Goal: Task Accomplishment & Management: Use online tool/utility

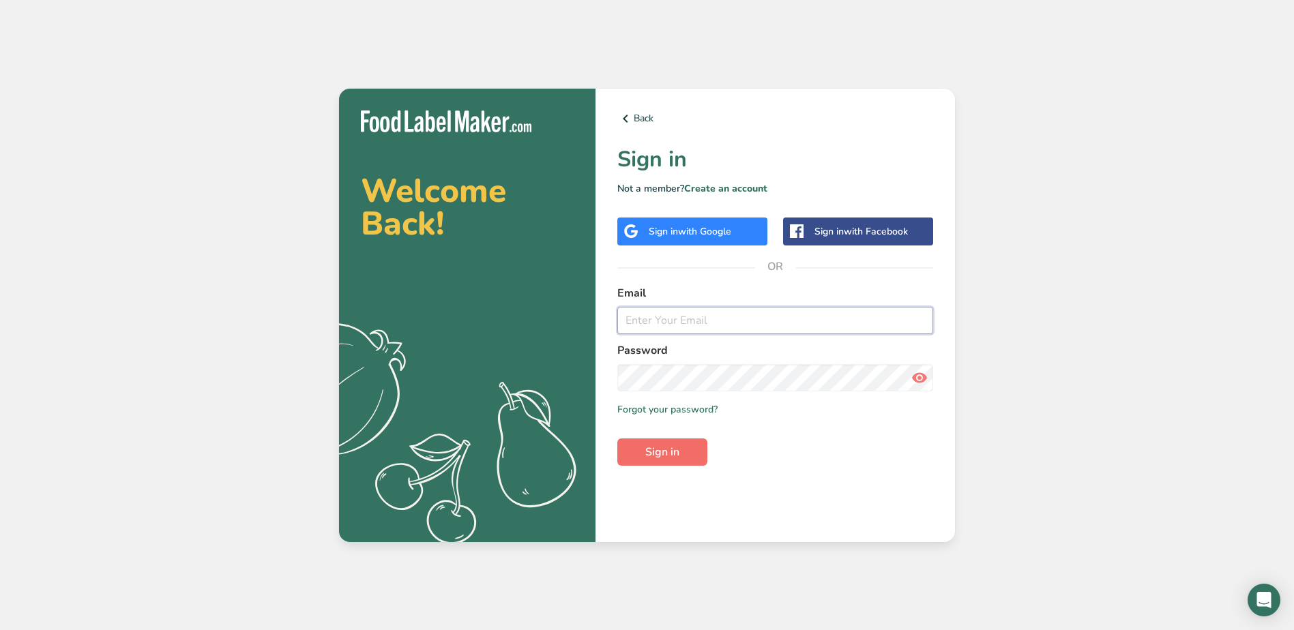
type input "[PERSON_NAME][EMAIL_ADDRESS][DOMAIN_NAME]"
click at [673, 439] on button "Sign in" at bounding box center [662, 452] width 90 height 27
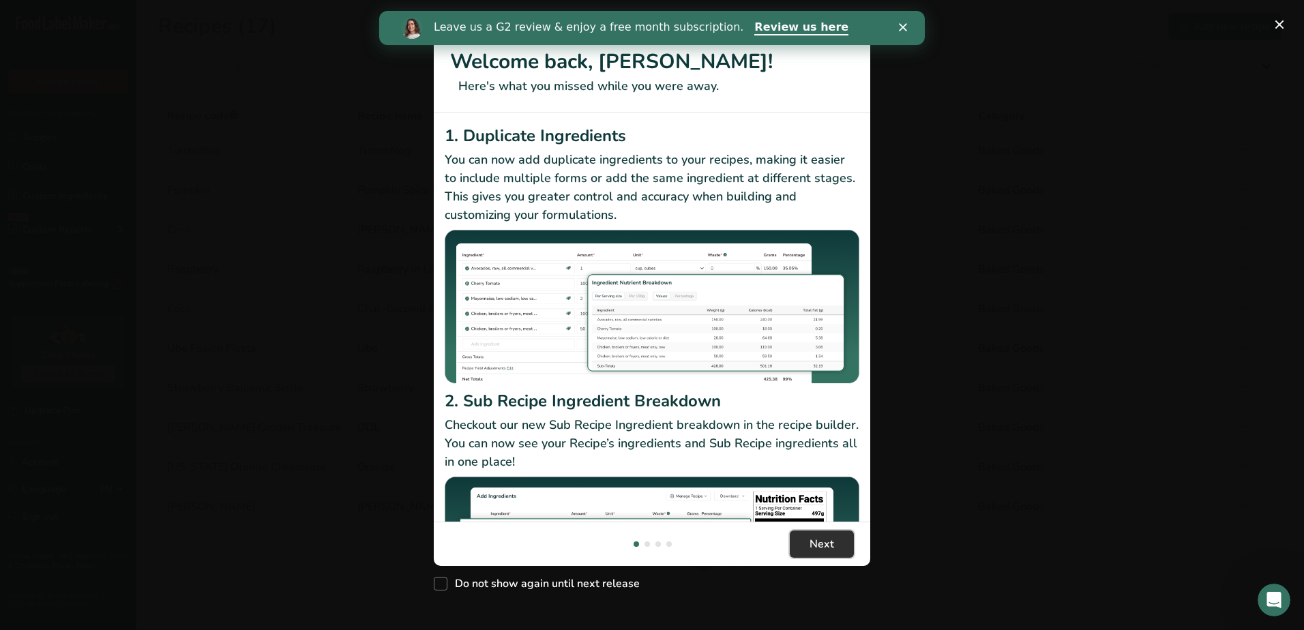
click at [820, 540] on span "Next" at bounding box center [822, 544] width 25 height 16
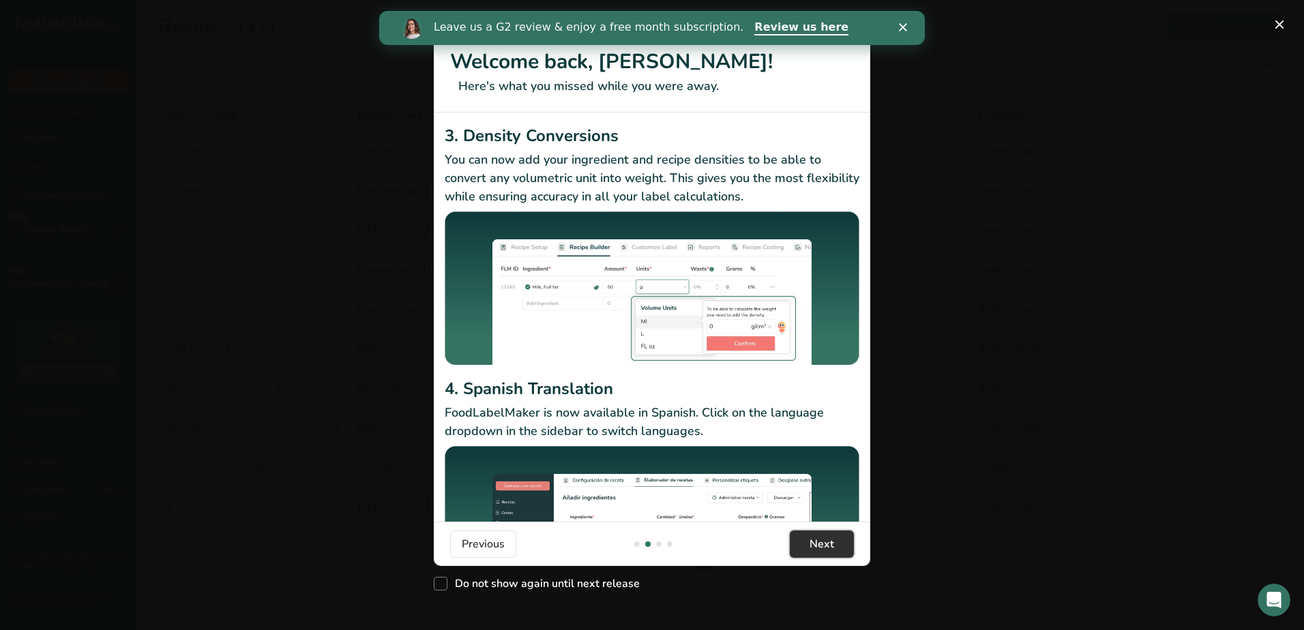
click at [820, 540] on span "Next" at bounding box center [822, 544] width 25 height 16
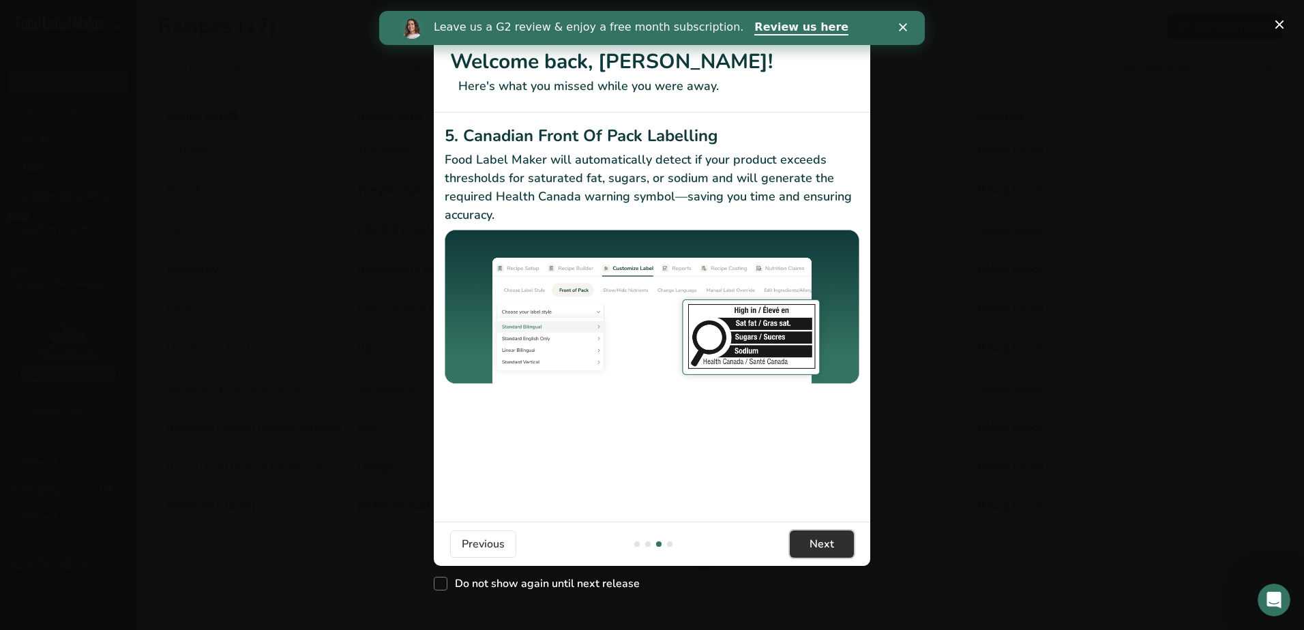
click at [820, 541] on span "Next" at bounding box center [822, 544] width 25 height 16
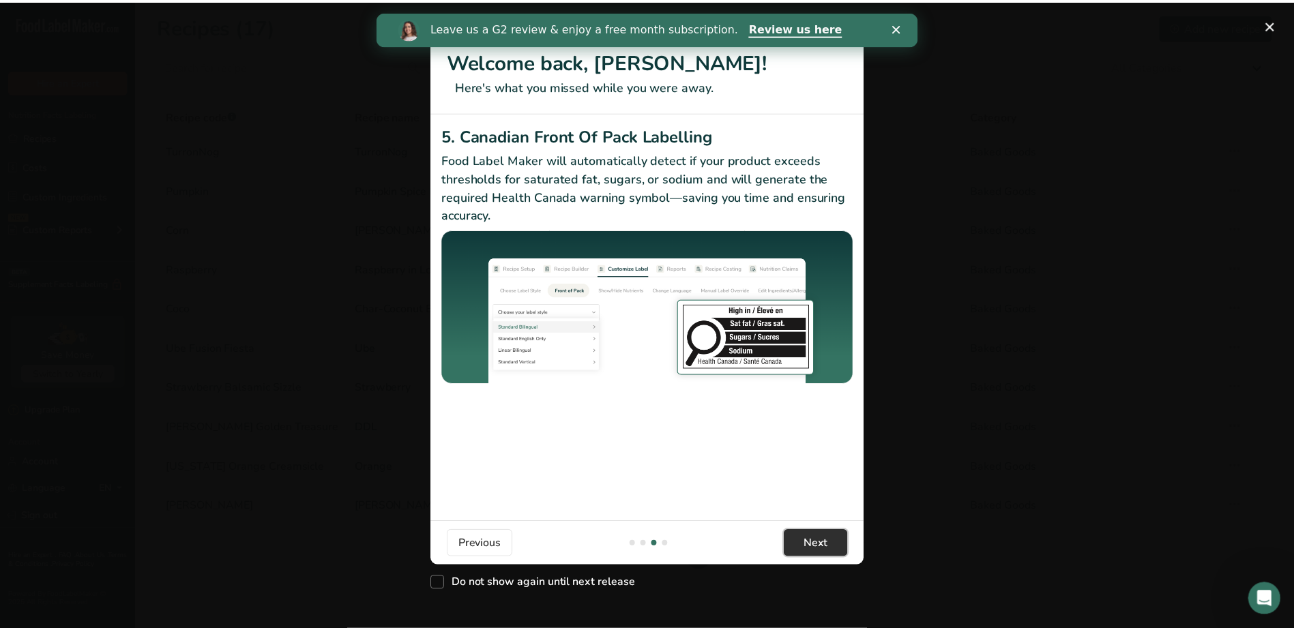
scroll to position [0, 1309]
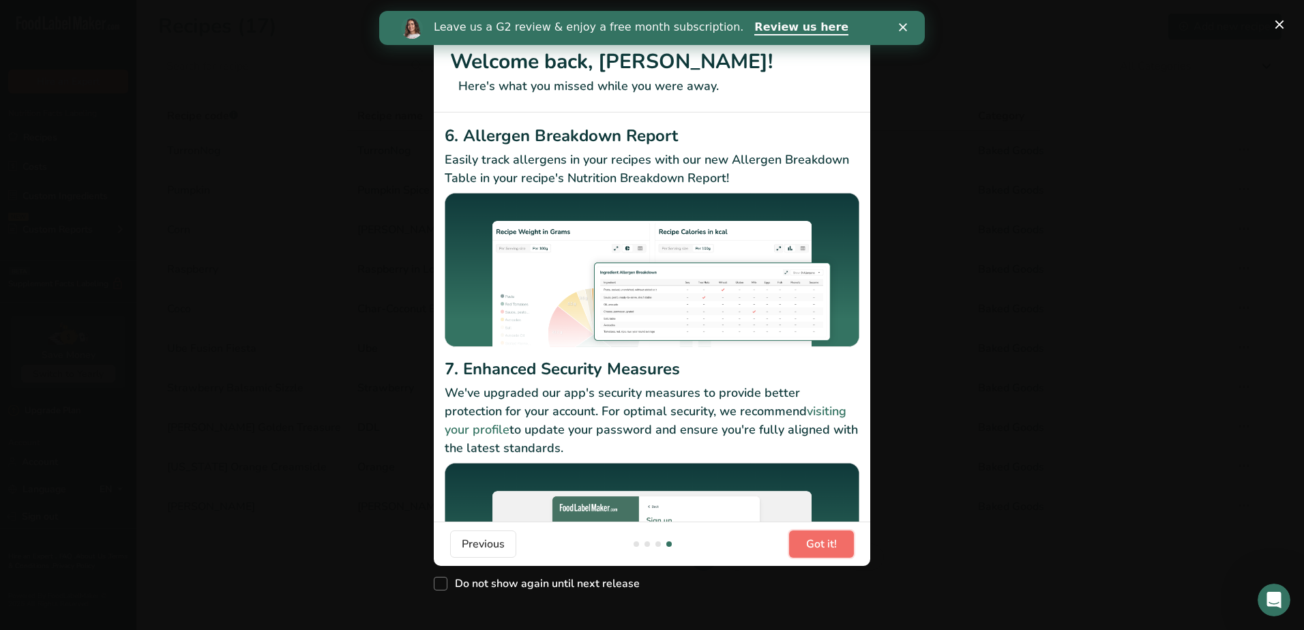
click at [825, 557] on button "Got it!" at bounding box center [821, 544] width 65 height 27
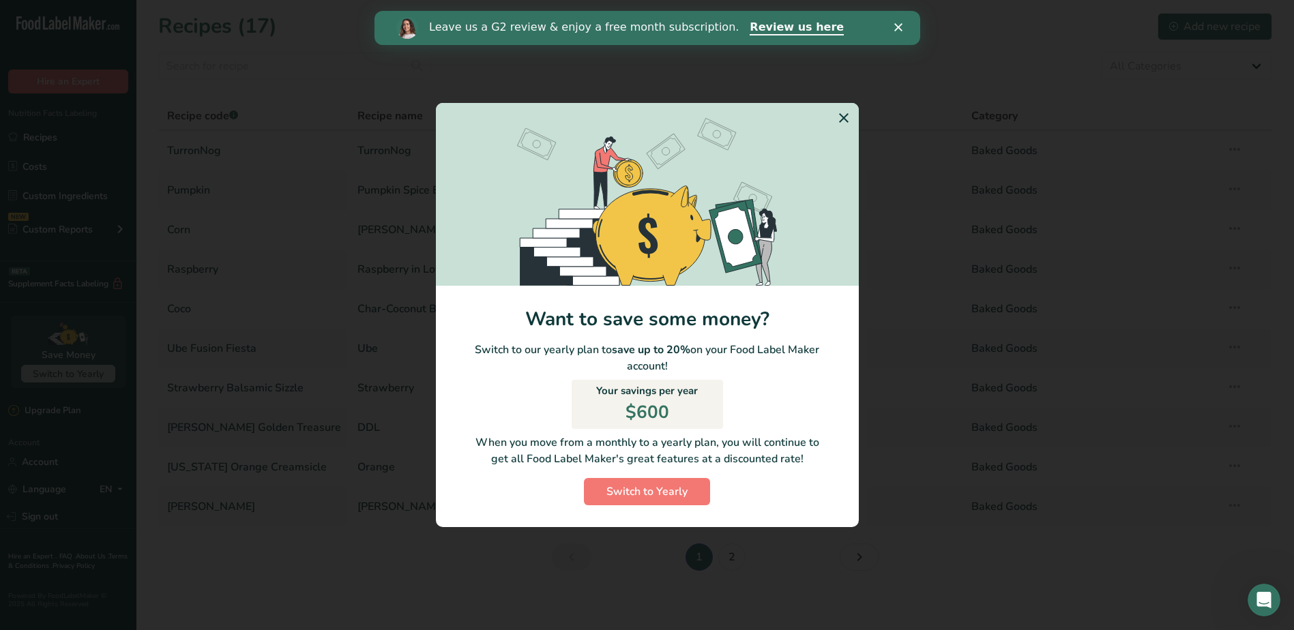
click at [845, 119] on icon "Switch to Yearly Modal" at bounding box center [843, 118] width 16 height 25
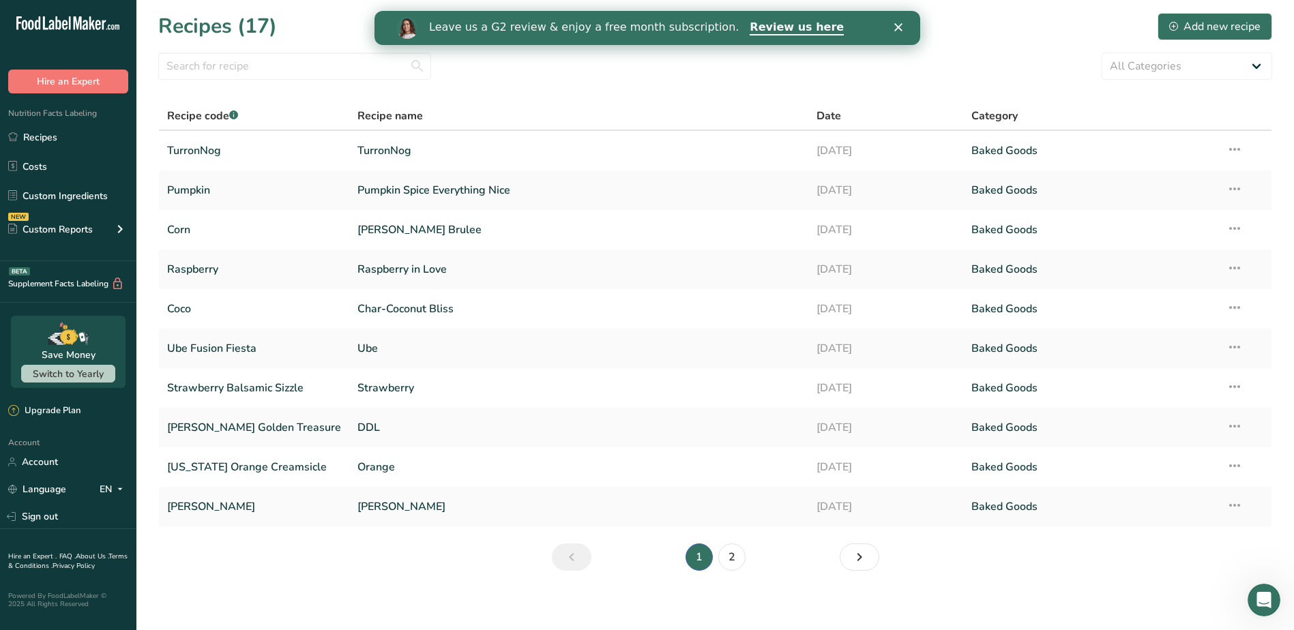
click at [904, 27] on div "Close" at bounding box center [900, 27] width 14 height 8
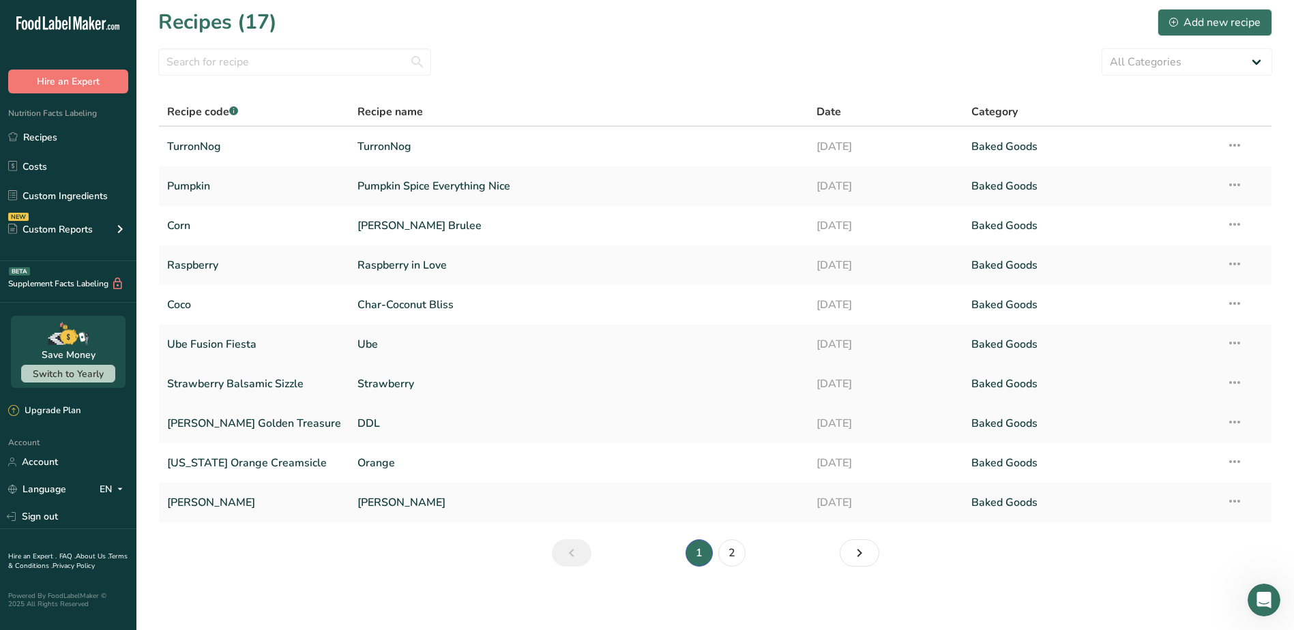
scroll to position [6, 0]
click at [848, 552] on link "Next page" at bounding box center [860, 550] width 40 height 27
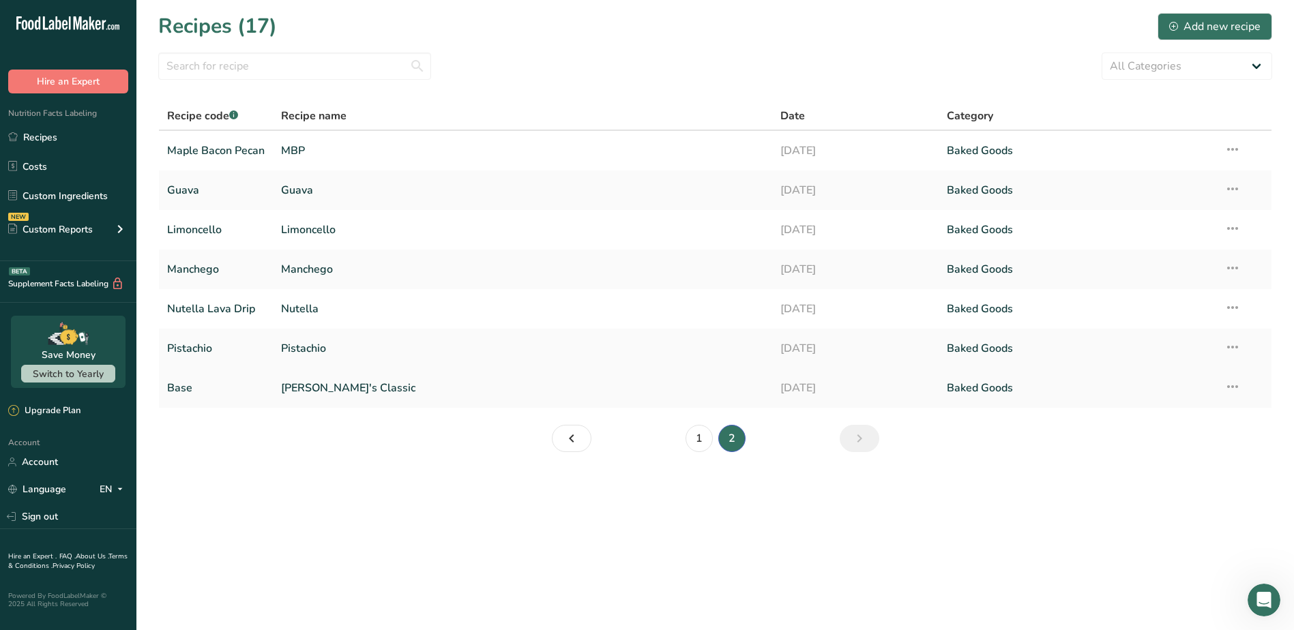
click at [308, 386] on link "[PERSON_NAME]'s Classic" at bounding box center [522, 388] width 483 height 29
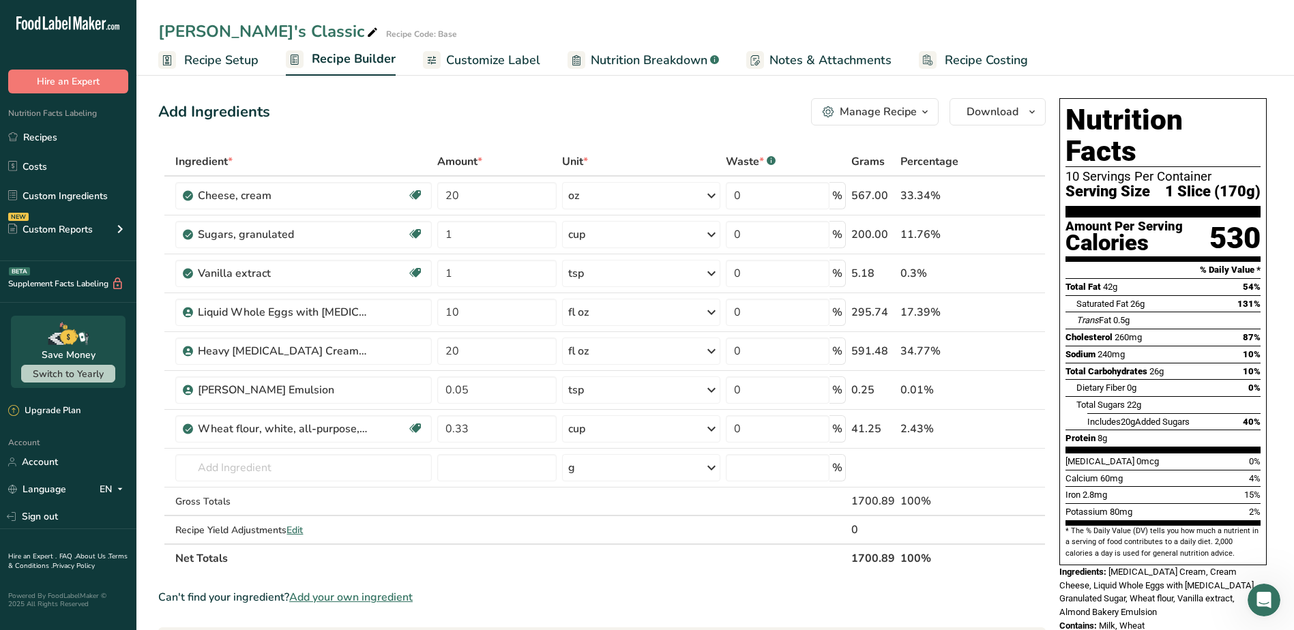
click at [497, 58] on span "Customize Label" at bounding box center [493, 60] width 94 height 18
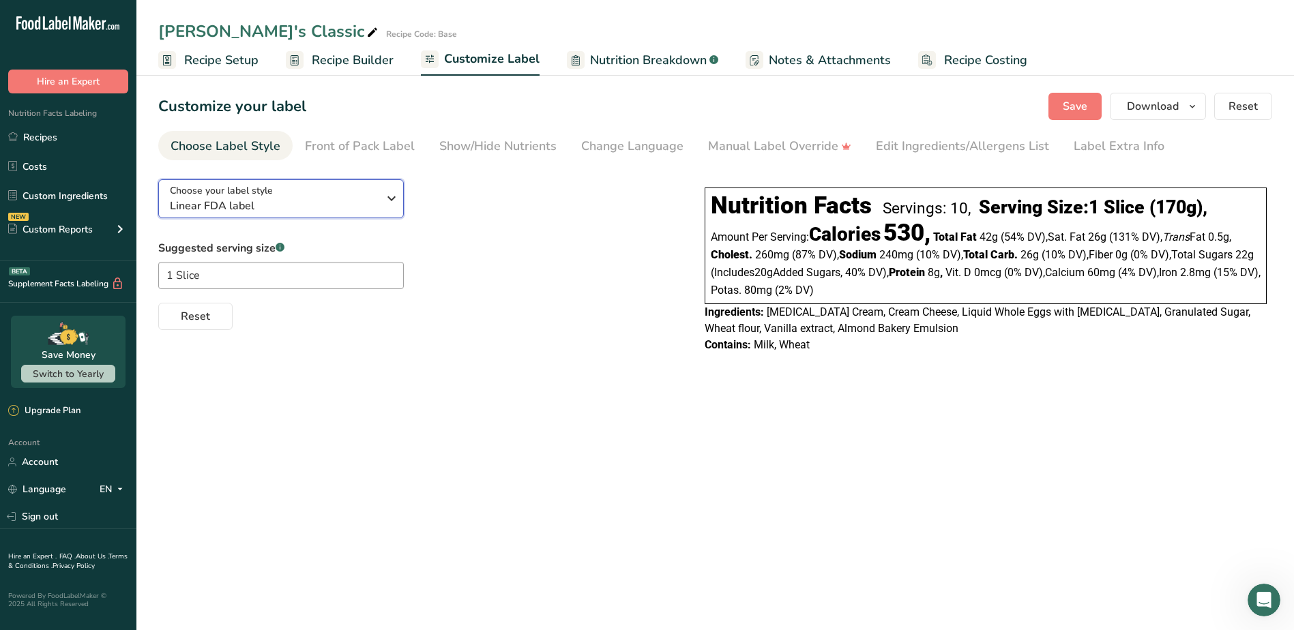
click at [321, 201] on span "Linear FDA label" at bounding box center [274, 206] width 208 height 16
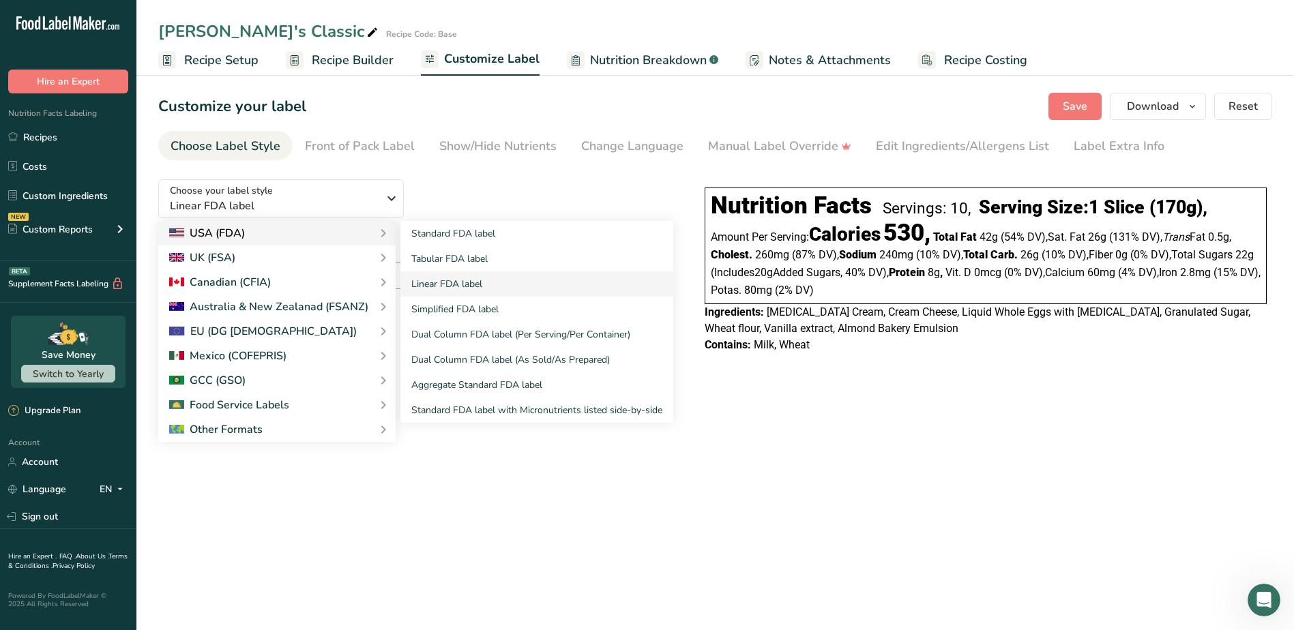
click at [325, 234] on div "USA (FDA)" at bounding box center [277, 233] width 216 height 16
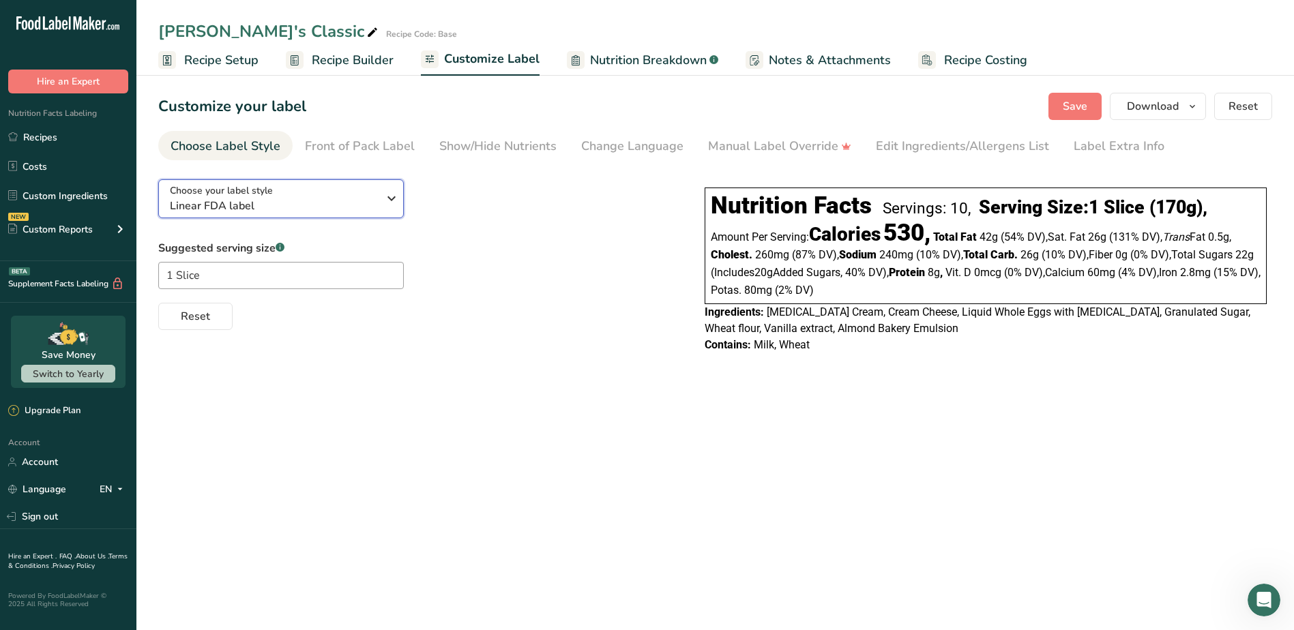
click at [308, 185] on div "Choose your label style Linear FDA label" at bounding box center [274, 198] width 208 height 31
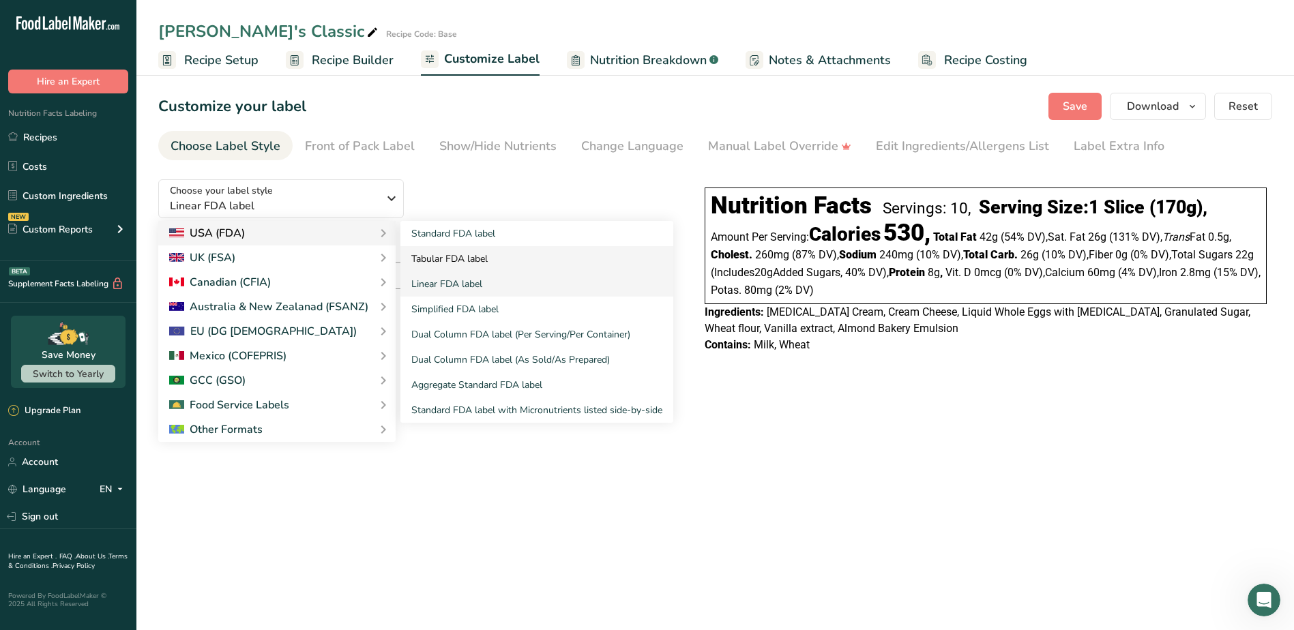
click at [466, 260] on link "Tabular FDA label" at bounding box center [536, 258] width 273 height 25
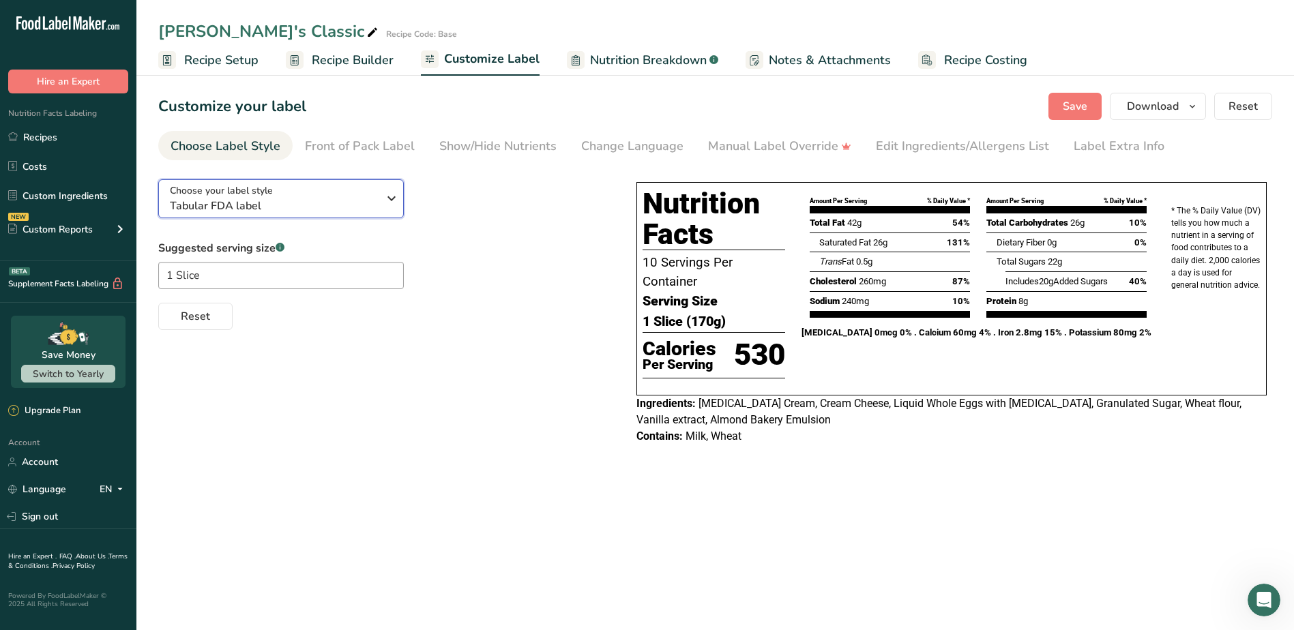
click at [378, 191] on div "Choose your label style Tabular FDA label" at bounding box center [279, 198] width 218 height 31
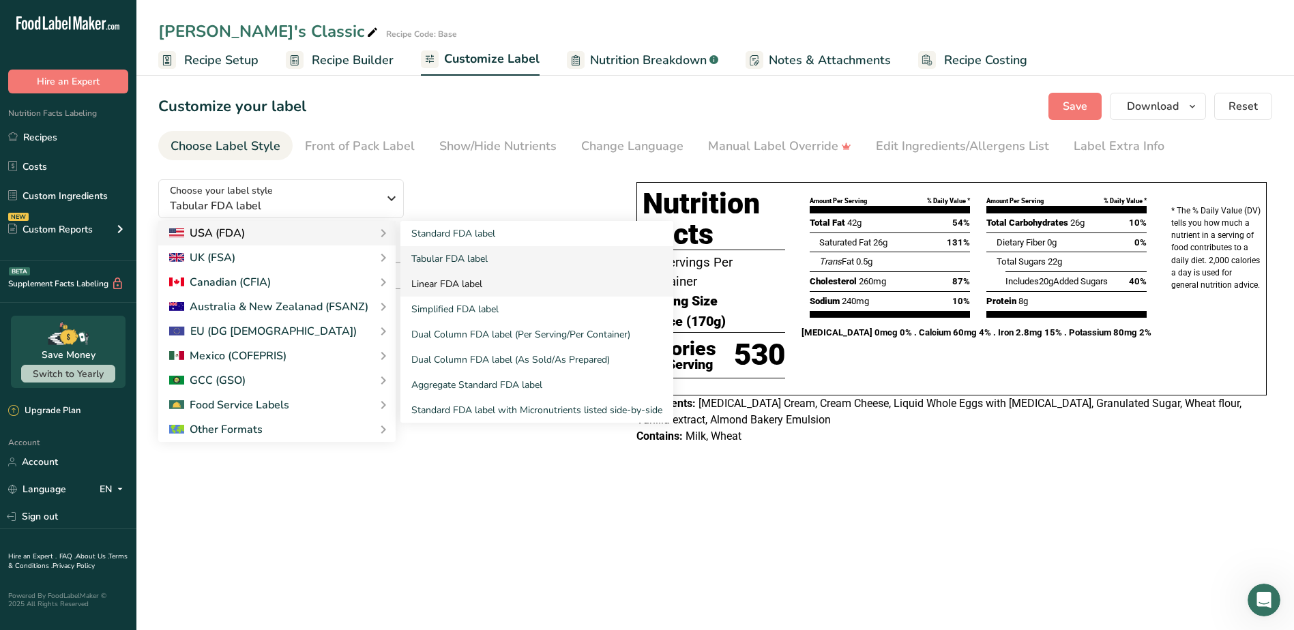
click at [452, 286] on link "Linear FDA label" at bounding box center [536, 283] width 273 height 25
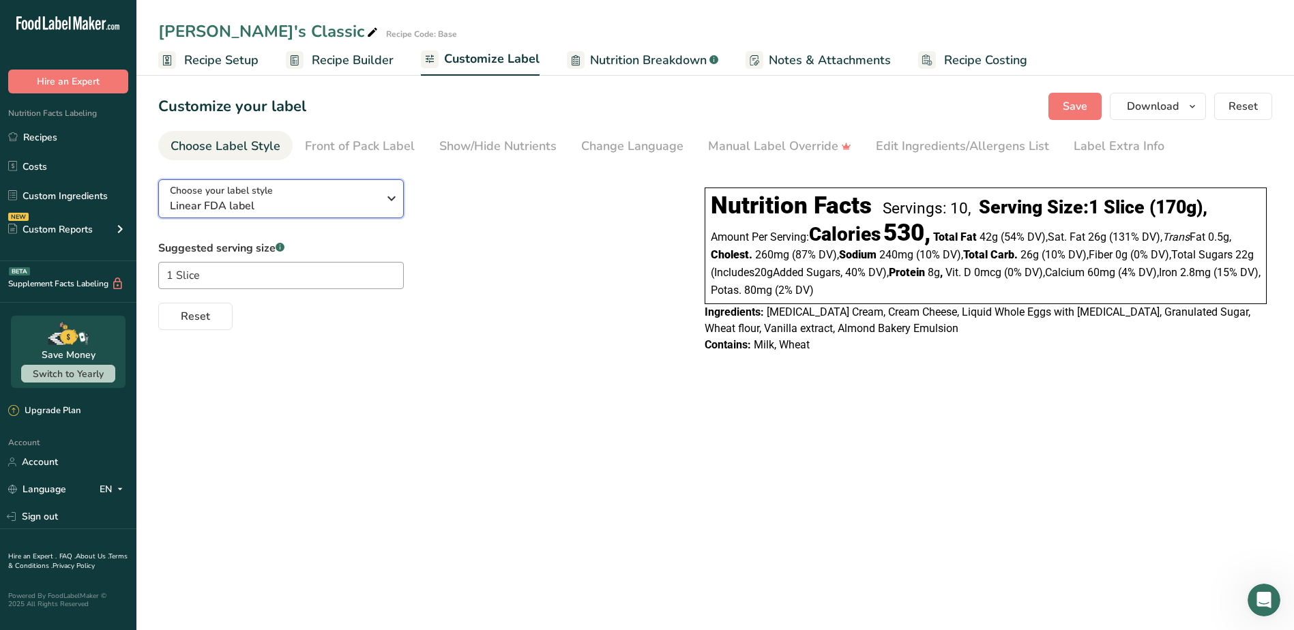
click at [358, 196] on div "Choose your label style Linear FDA label" at bounding box center [274, 198] width 208 height 31
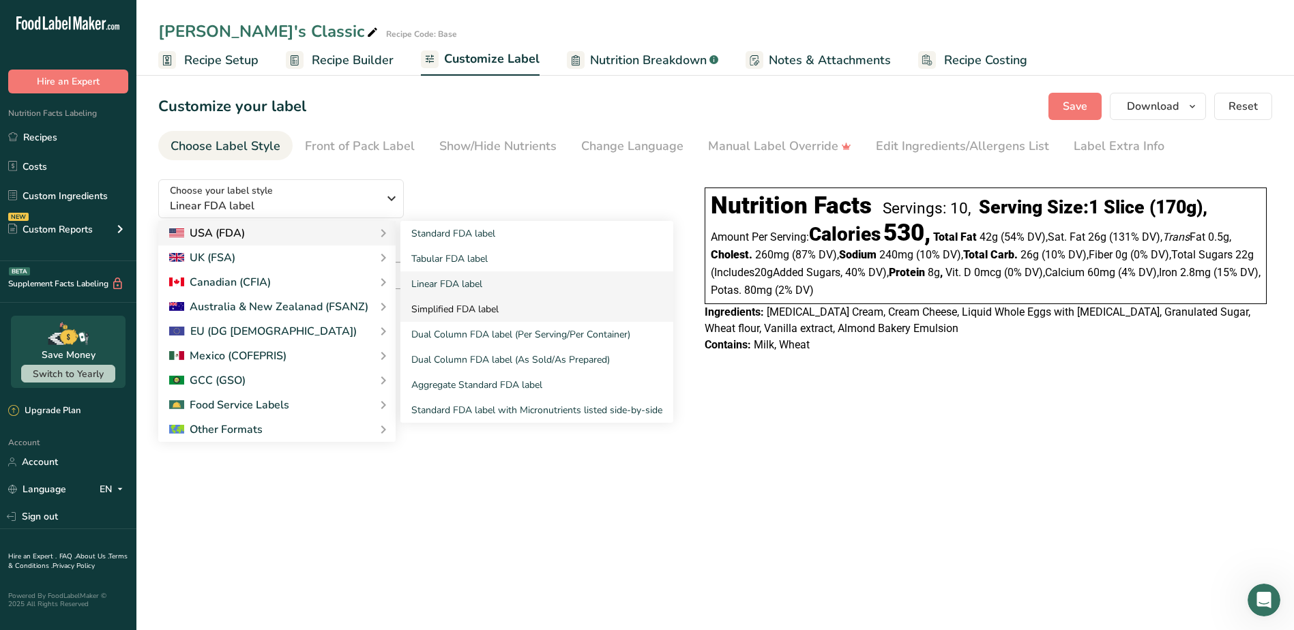
click at [481, 309] on link "Simplified FDA label" at bounding box center [536, 309] width 273 height 25
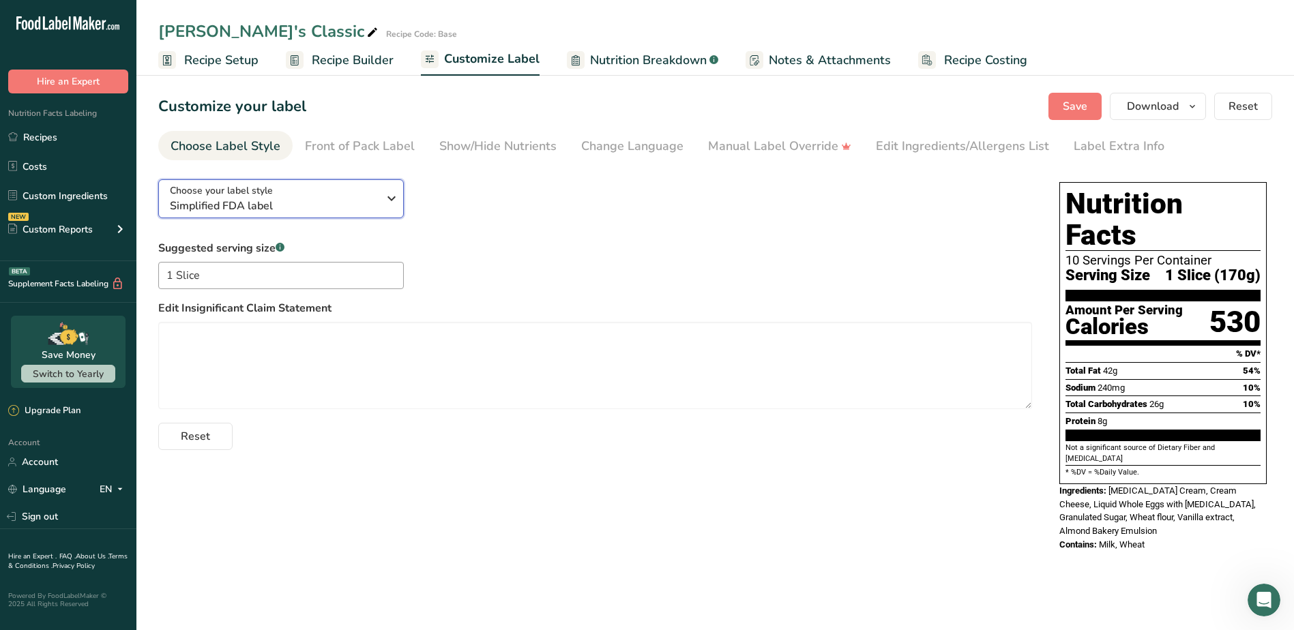
click at [389, 199] on icon "button" at bounding box center [391, 198] width 16 height 25
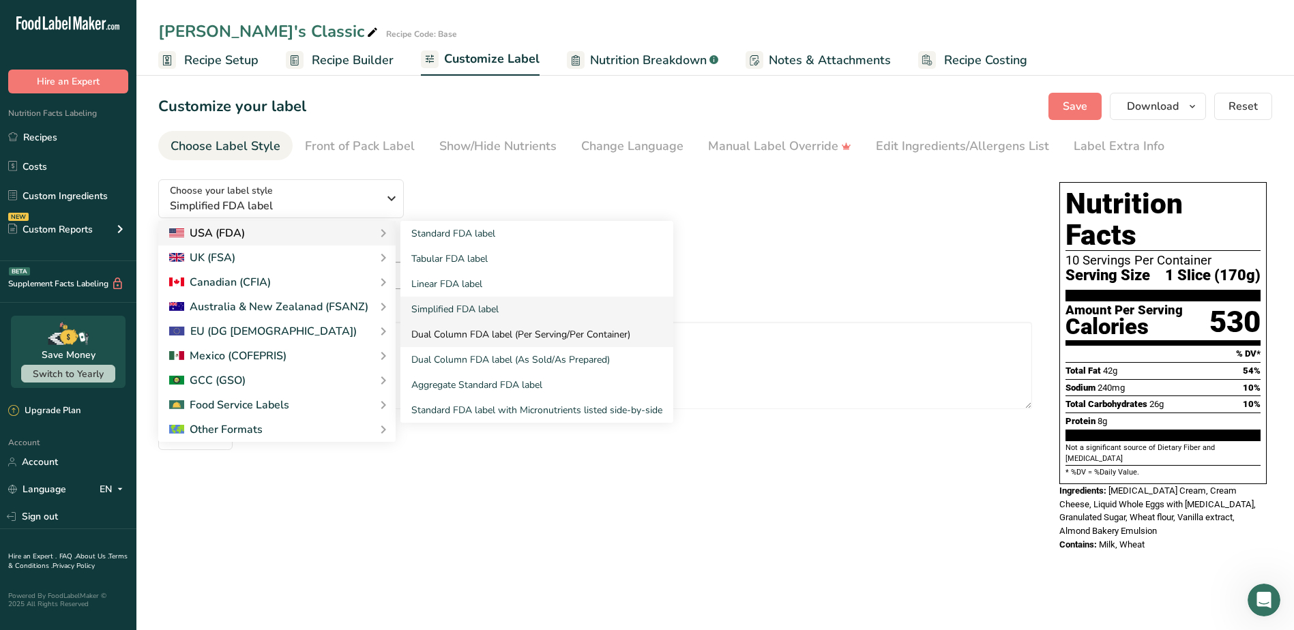
click at [530, 333] on link "Dual Column FDA label (Per Serving/Per Container)" at bounding box center [536, 334] width 273 height 25
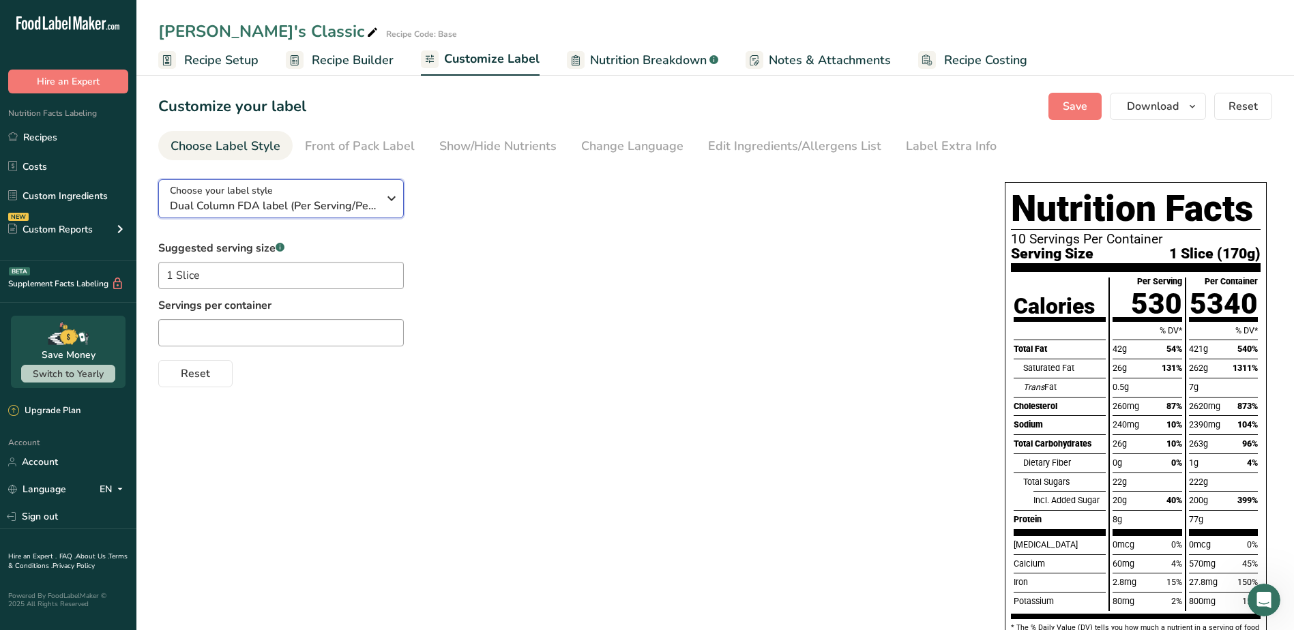
click at [385, 198] on icon "button" at bounding box center [391, 198] width 16 height 25
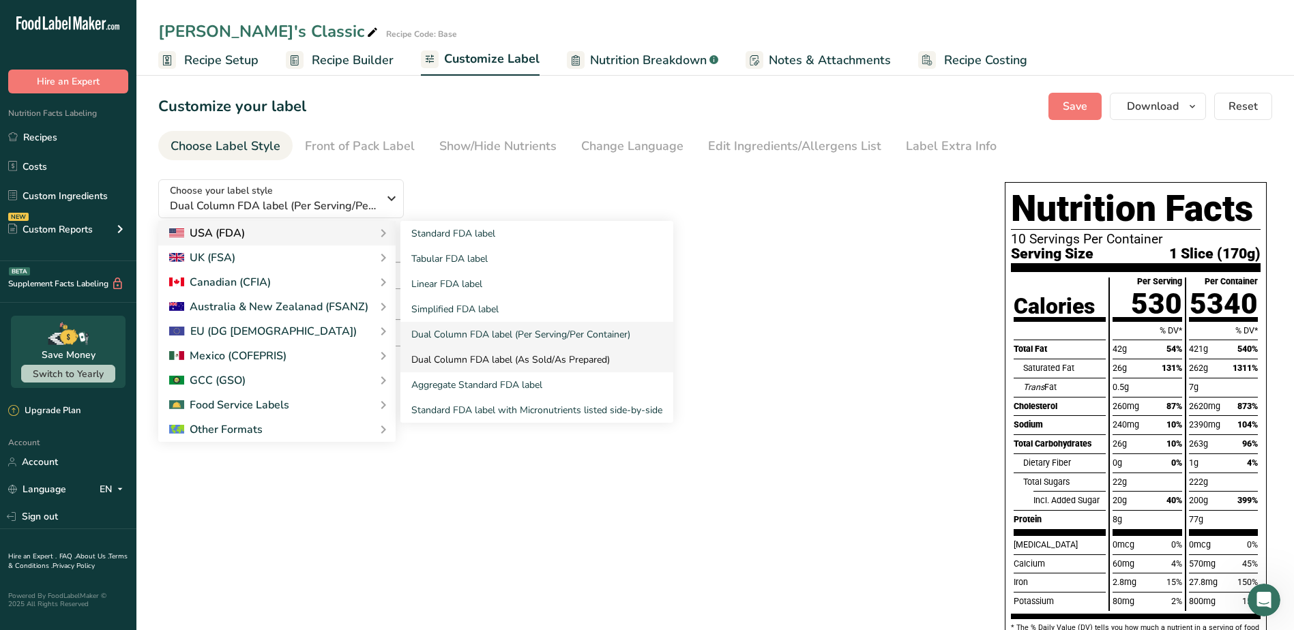
click at [514, 360] on link "Dual Column FDA label (As Sold/As Prepared)" at bounding box center [536, 359] width 273 height 25
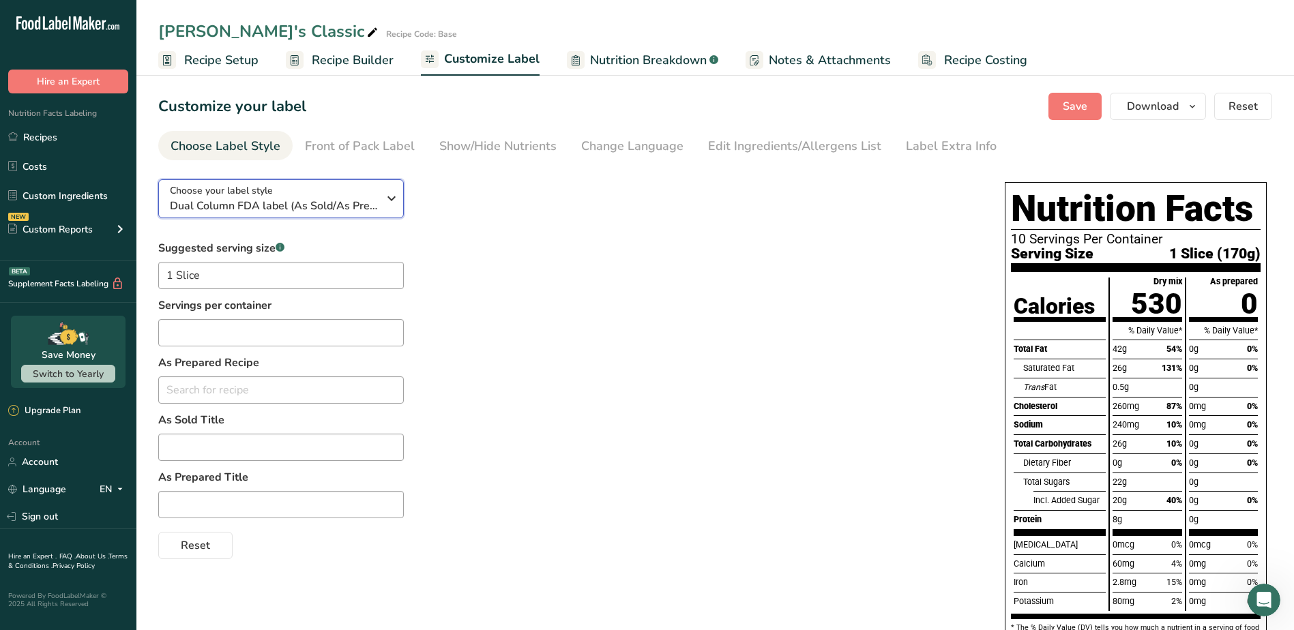
click at [398, 187] on icon "button" at bounding box center [391, 198] width 16 height 25
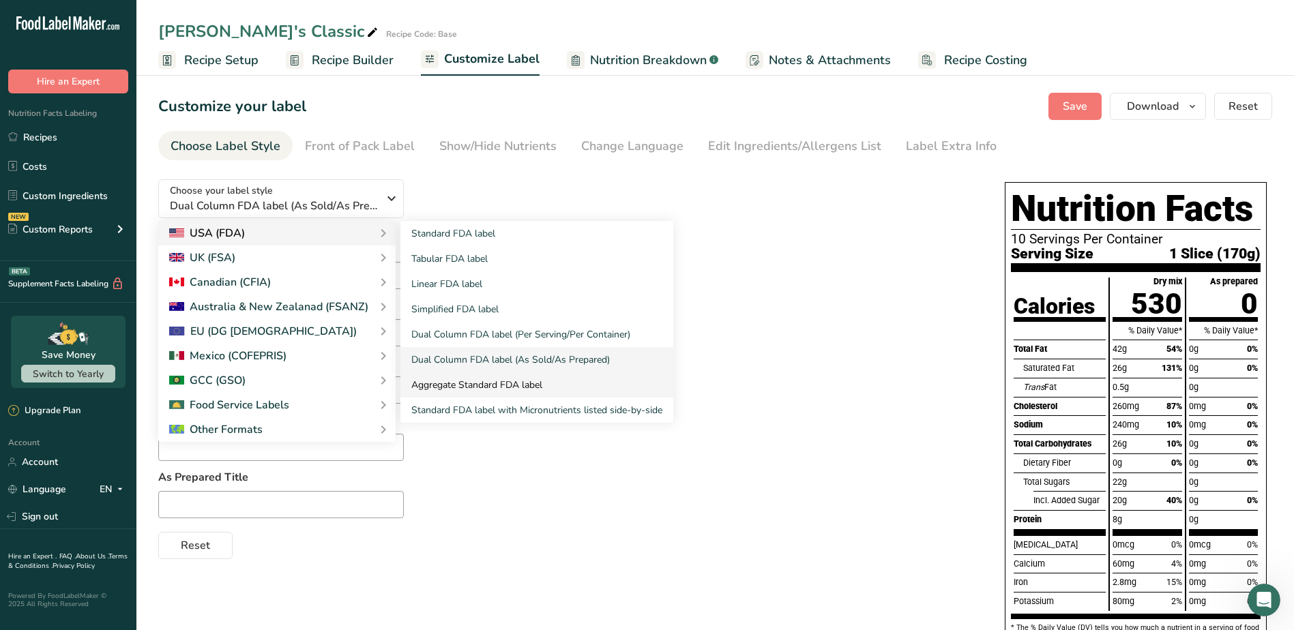
click at [485, 375] on link "Aggregate Standard FDA label" at bounding box center [536, 384] width 273 height 25
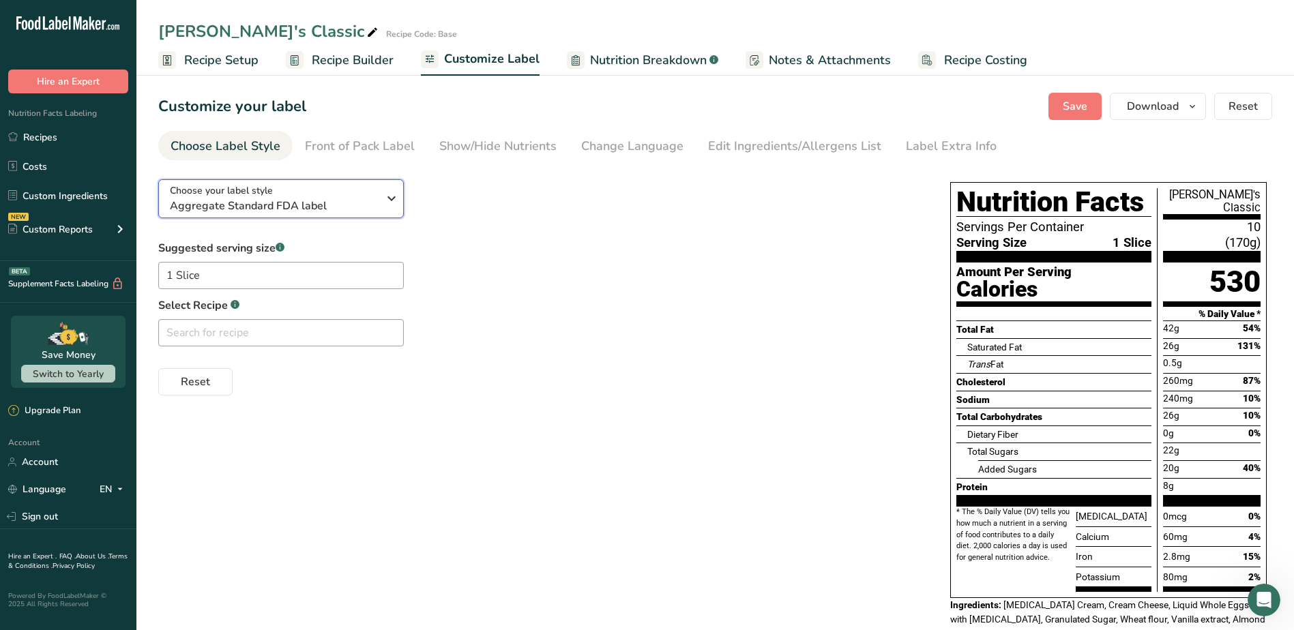
click at [387, 195] on icon "button" at bounding box center [391, 198] width 16 height 25
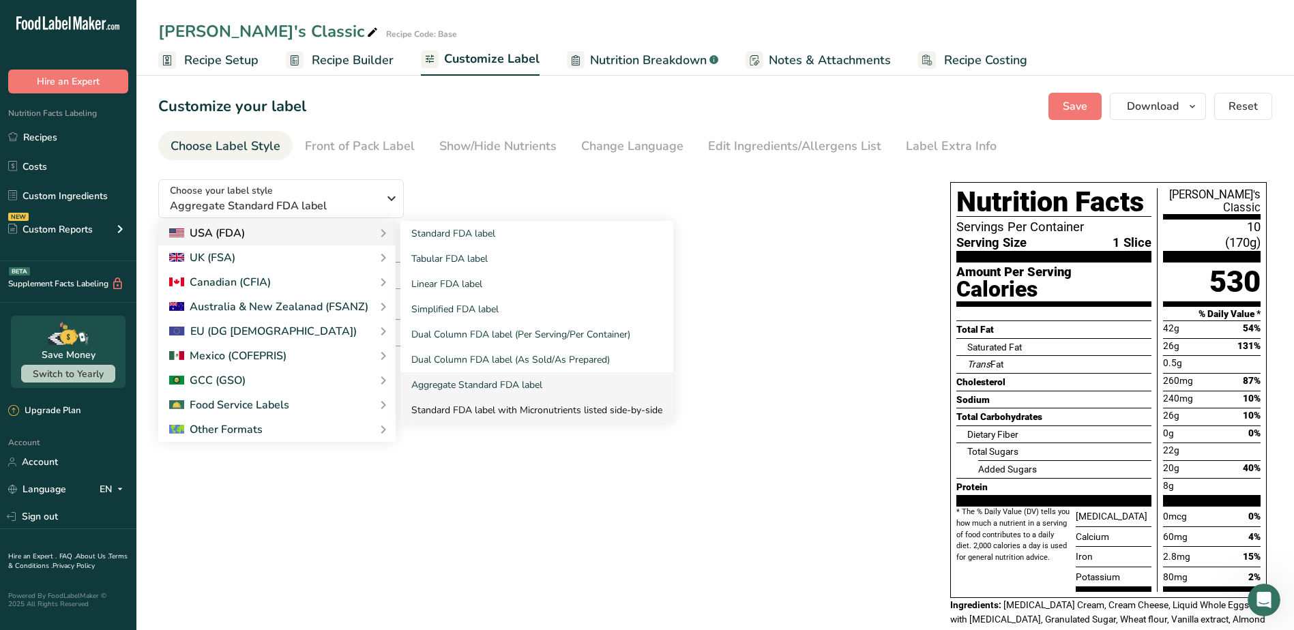
click at [492, 414] on link "Standard FDA label with Micronutrients listed side-by-side" at bounding box center [536, 410] width 273 height 25
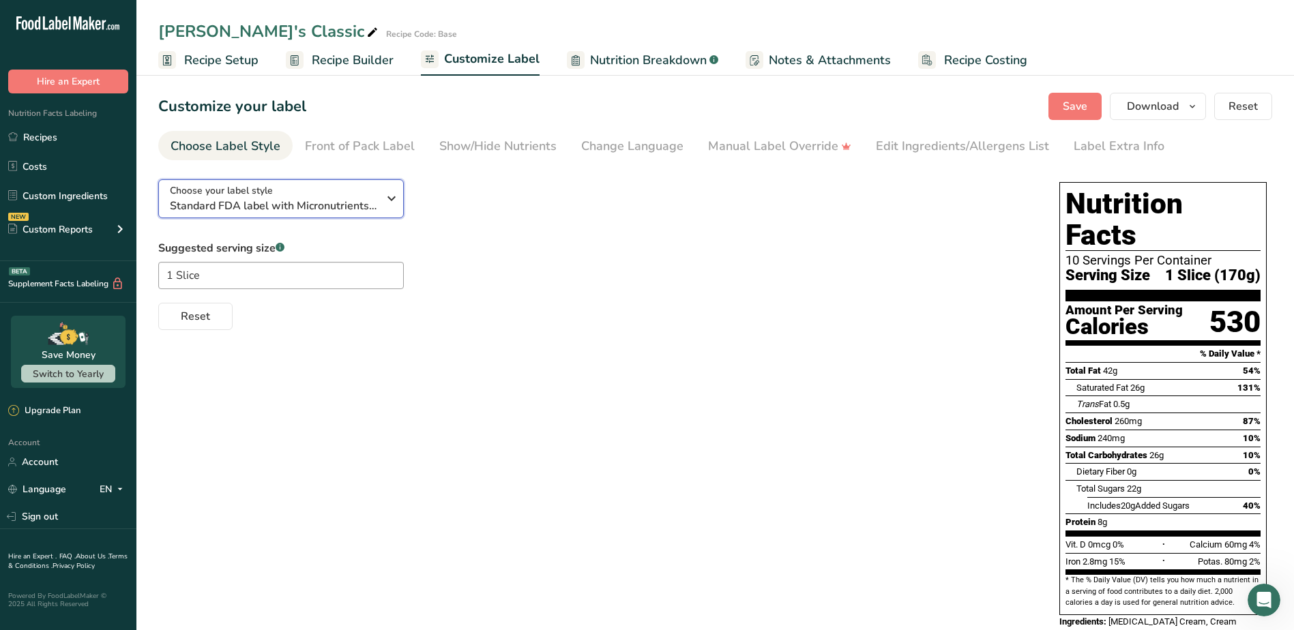
click at [389, 204] on icon "button" at bounding box center [391, 198] width 16 height 25
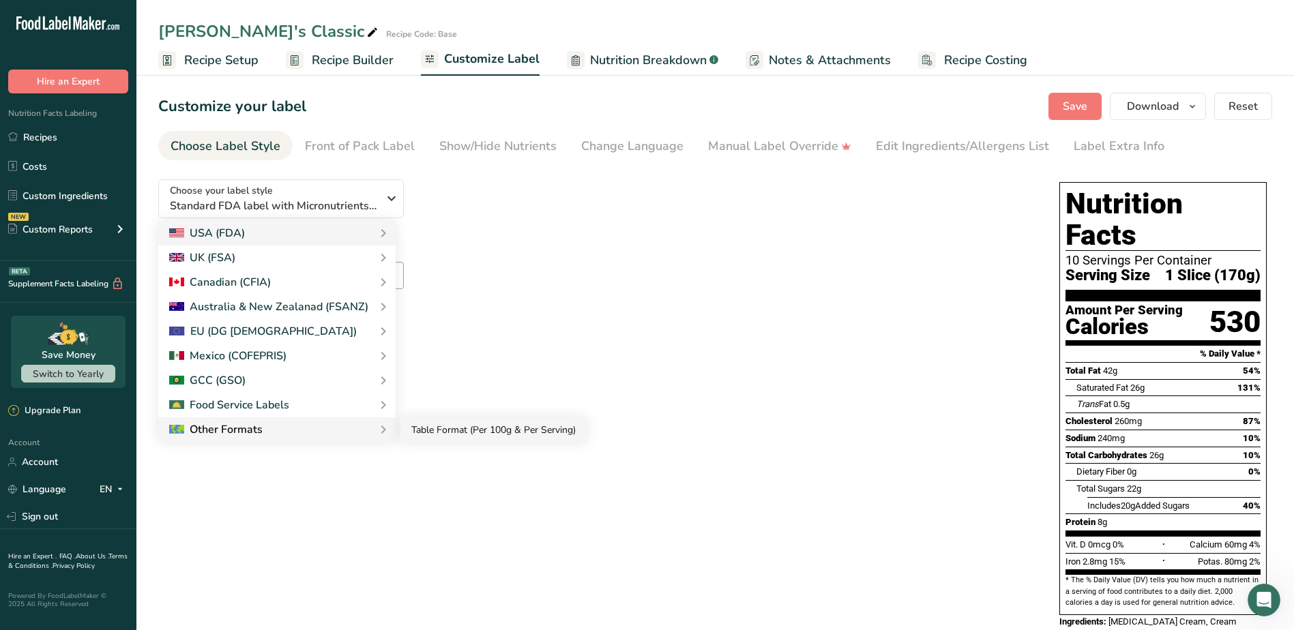
click at [528, 430] on link "Table Format (Per 100g & Per Serving)" at bounding box center [493, 429] width 186 height 25
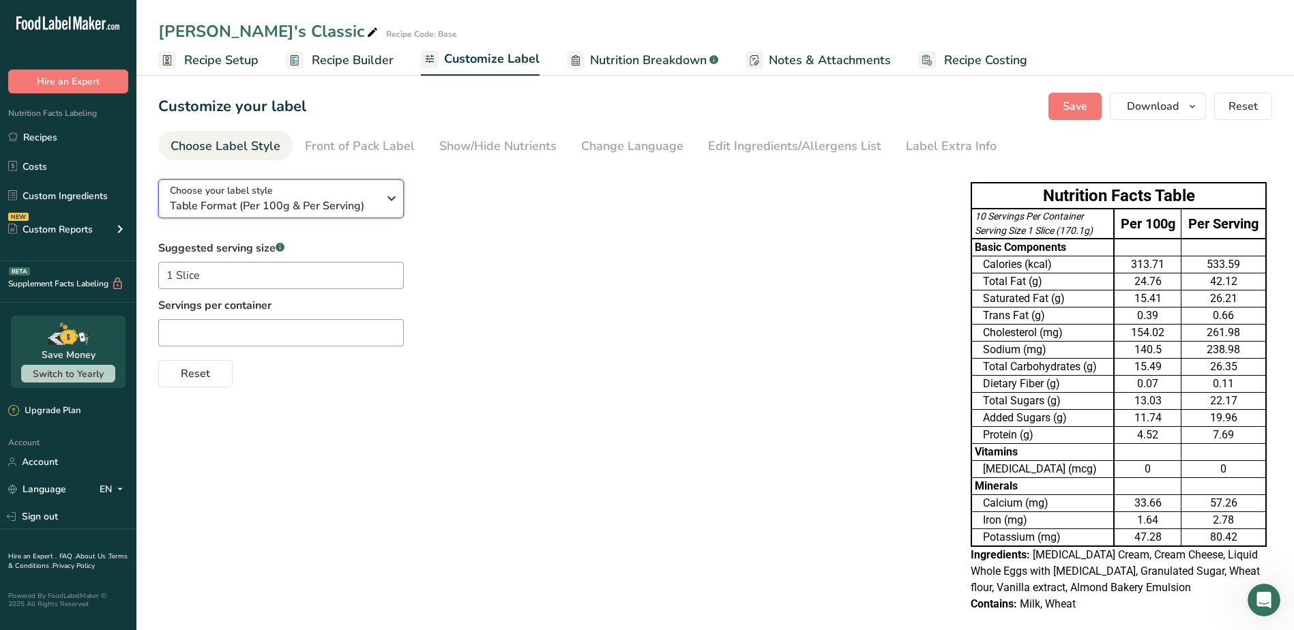
click at [381, 194] on div "Choose your label style Table Format (Per 100g & Per Serving)" at bounding box center [279, 198] width 218 height 31
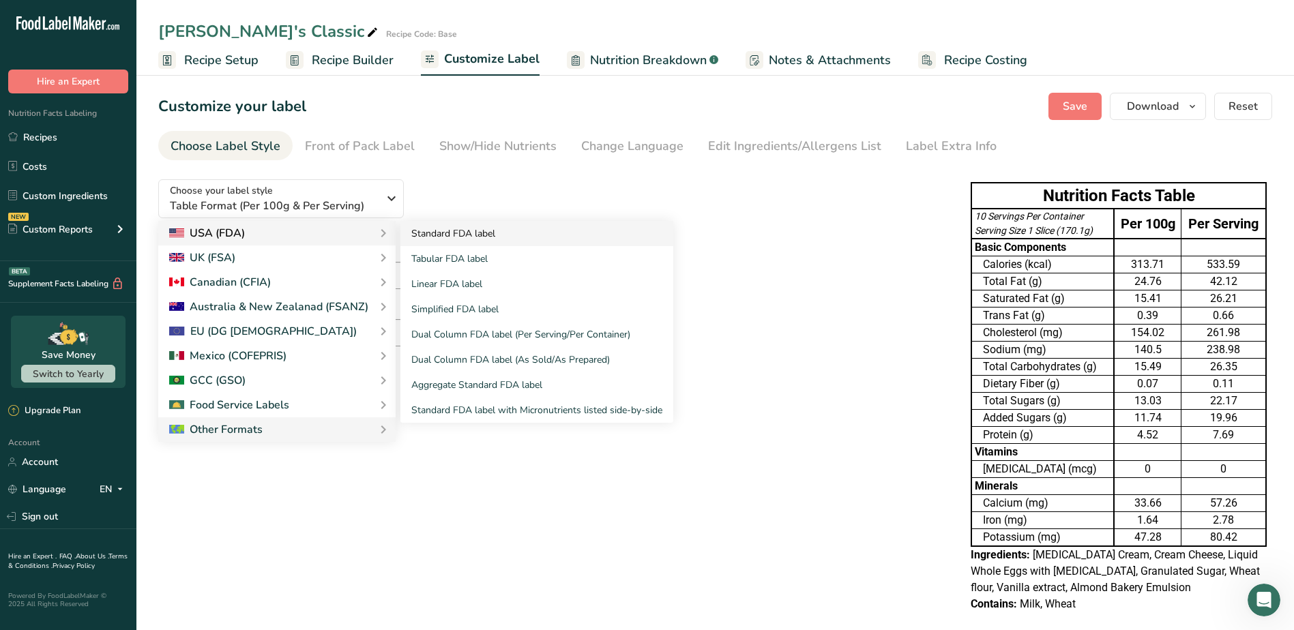
click at [462, 231] on link "Standard FDA label" at bounding box center [536, 233] width 273 height 25
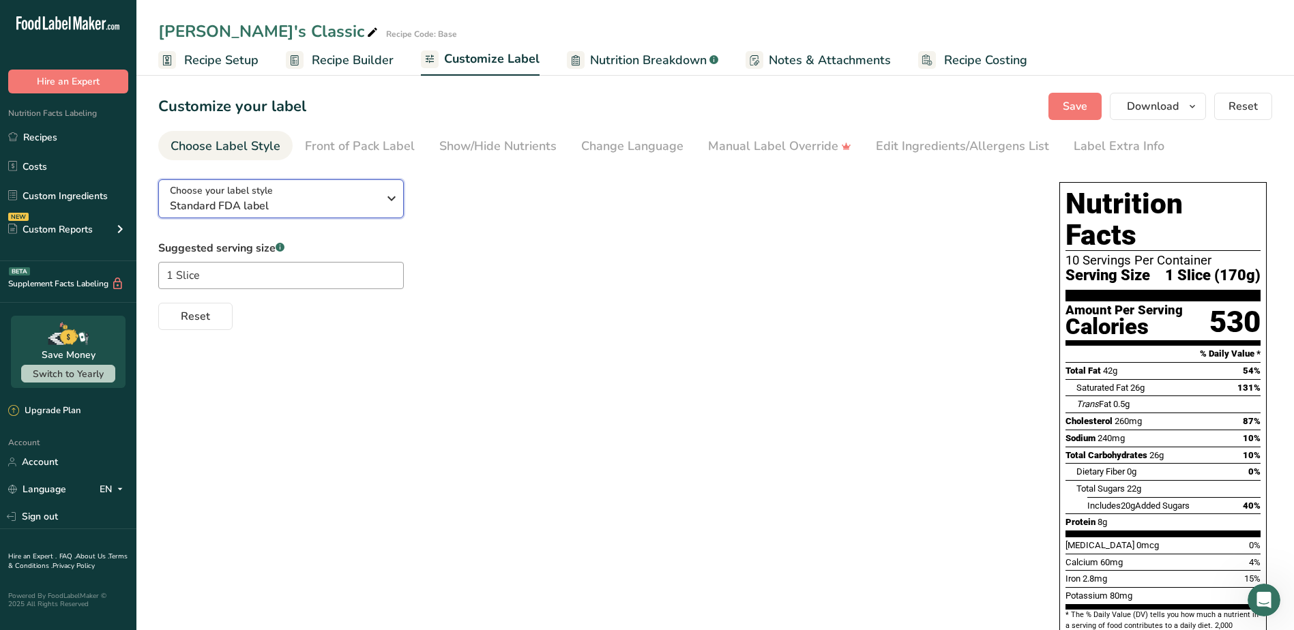
click at [359, 188] on div "Choose your label style Standard FDA label" at bounding box center [274, 198] width 208 height 31
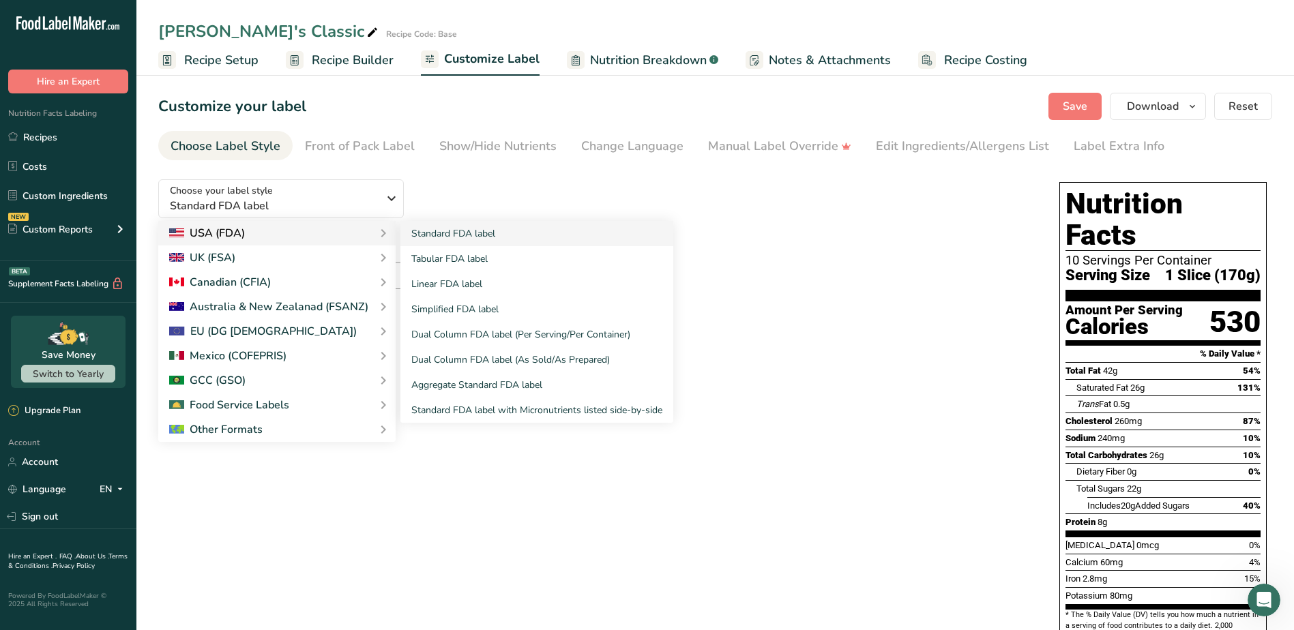
click at [327, 232] on div "USA (FDA)" at bounding box center [277, 233] width 216 height 16
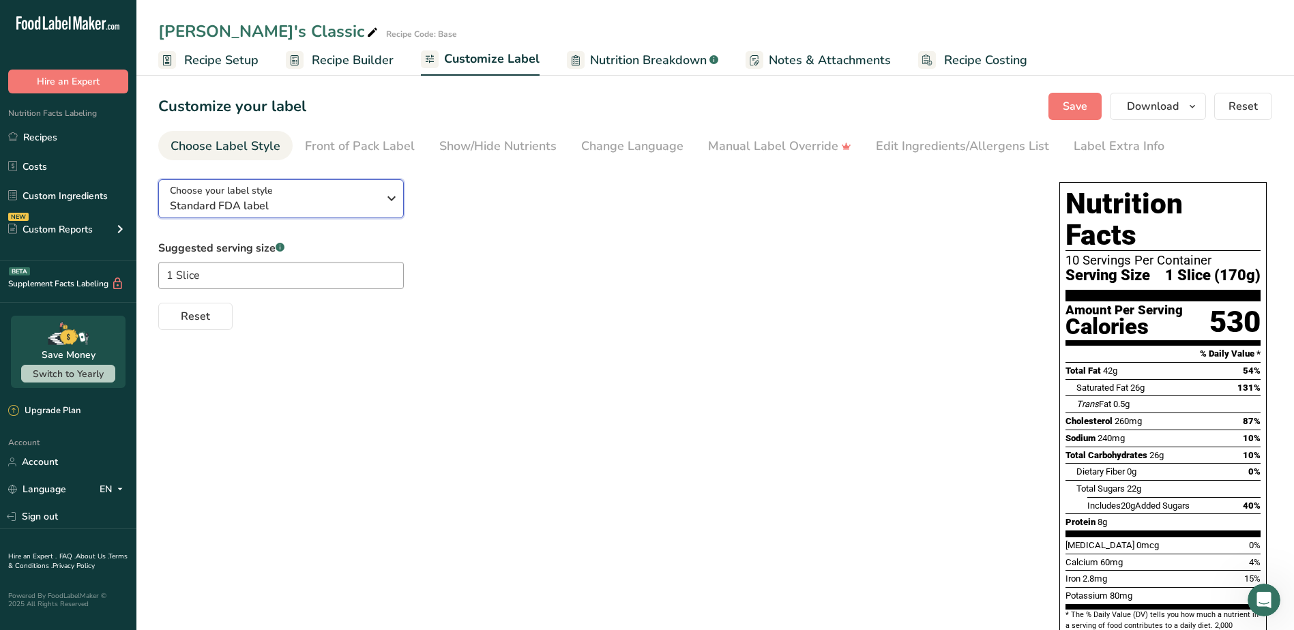
click at [297, 196] on div "Choose your label style Standard FDA label" at bounding box center [274, 198] width 208 height 31
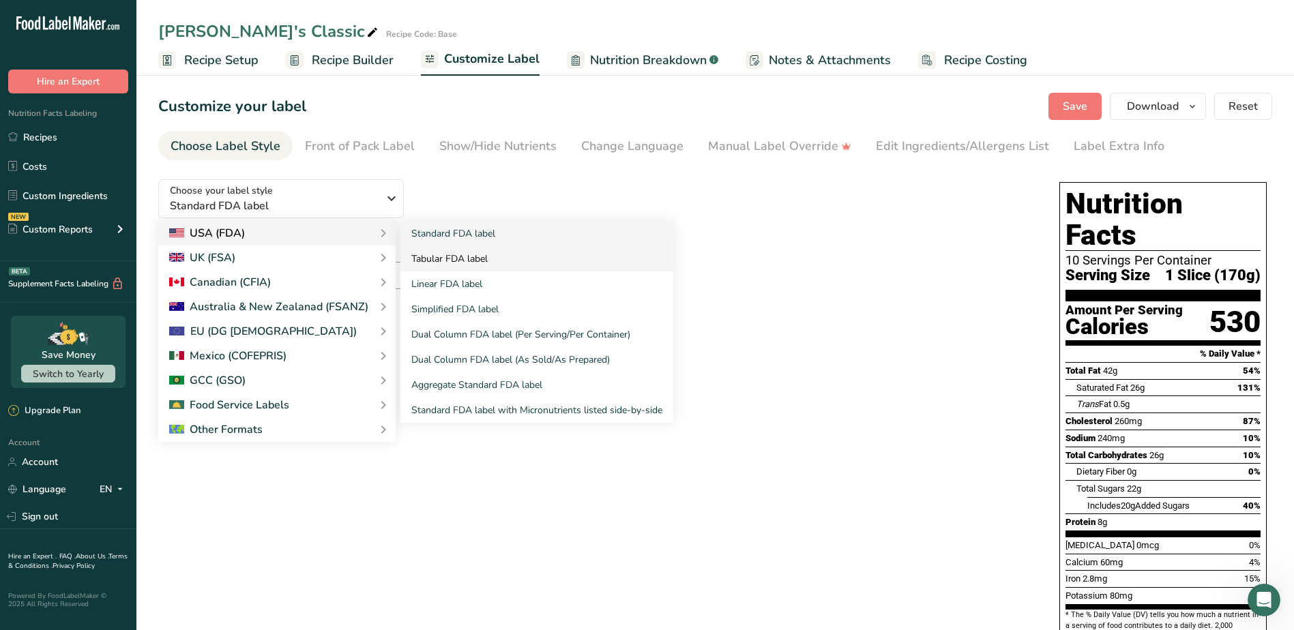
click at [475, 256] on link "Tabular FDA label" at bounding box center [536, 258] width 273 height 25
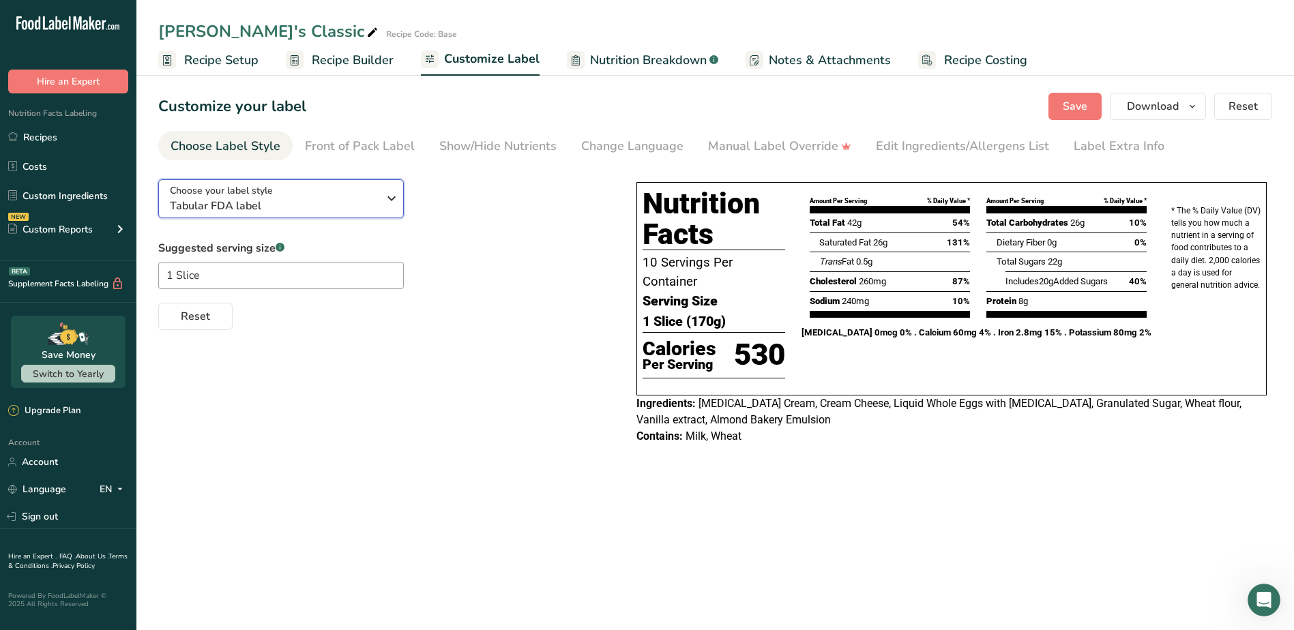
click at [362, 207] on span "Tabular FDA label" at bounding box center [274, 206] width 208 height 16
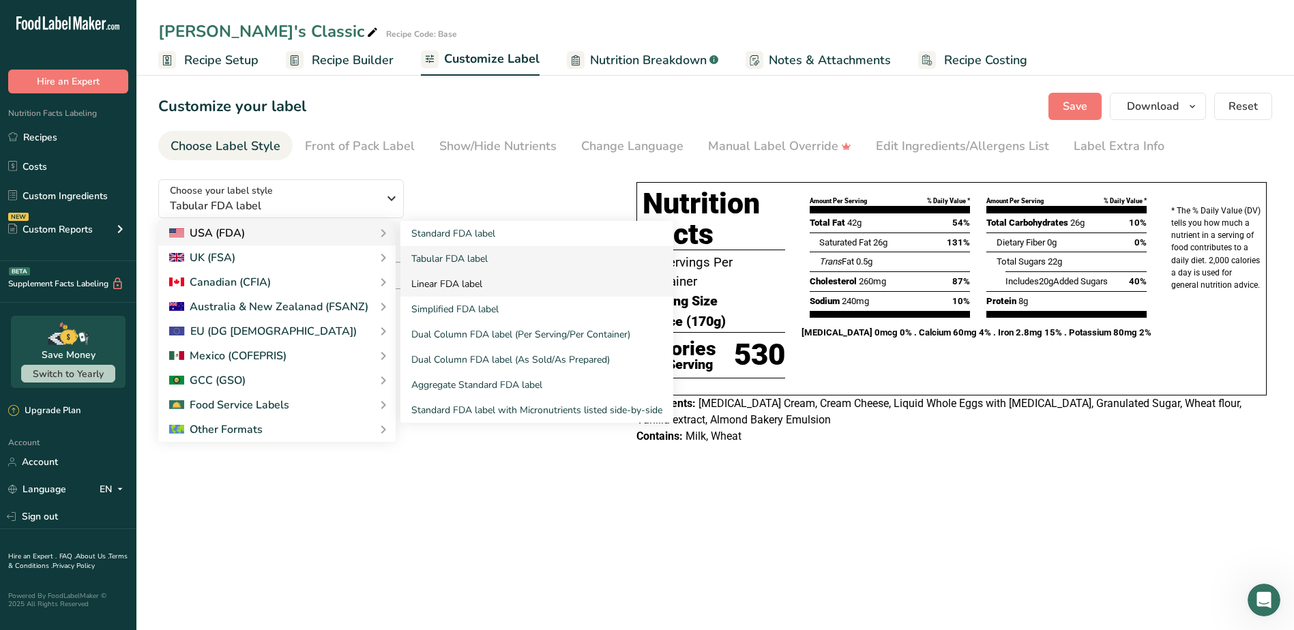
click at [455, 282] on link "Linear FDA label" at bounding box center [536, 283] width 273 height 25
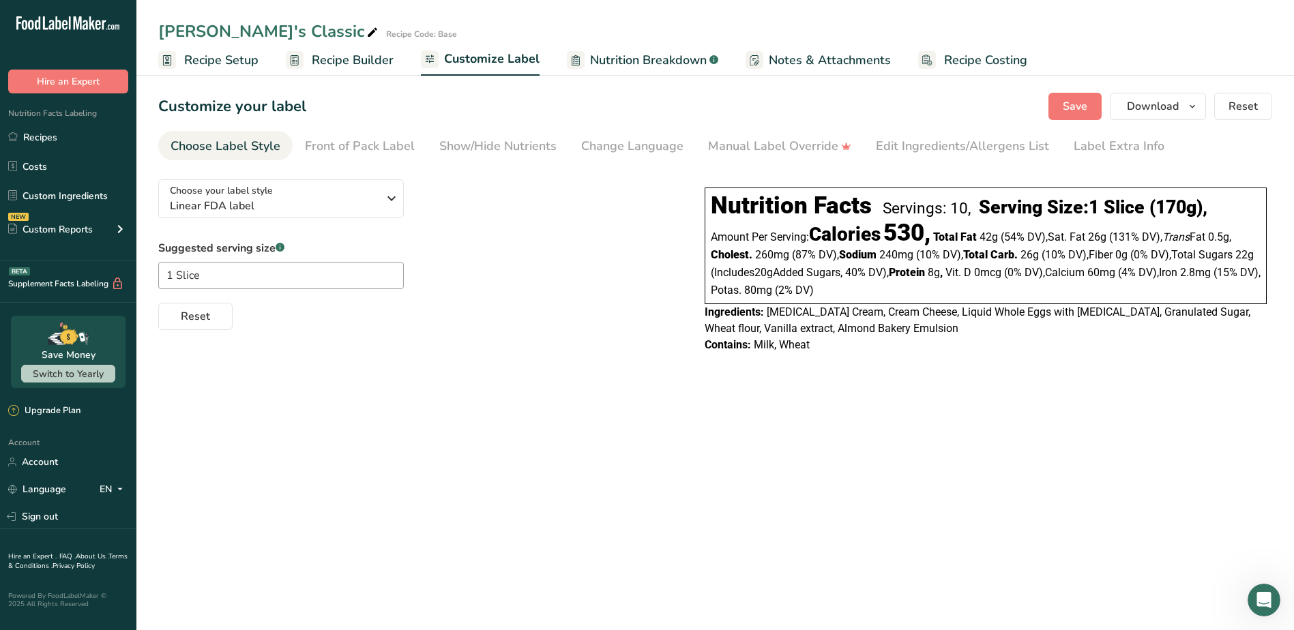
click at [636, 351] on div "Choose your label style Linear FDA label USA (FDA) Standard FDA label Tabular F…" at bounding box center [715, 267] width 1114 height 198
click at [351, 196] on div "Choose your label style Linear FDA label" at bounding box center [274, 198] width 208 height 31
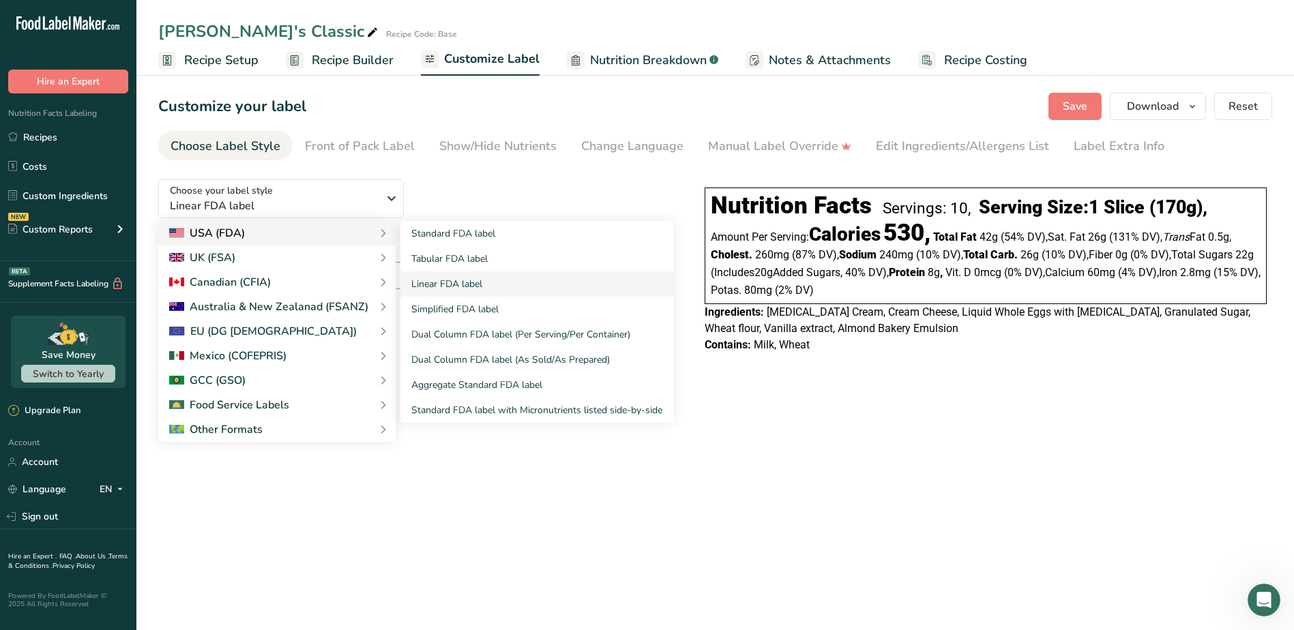
click at [284, 224] on div "USA (FDA)" at bounding box center [276, 233] width 237 height 25
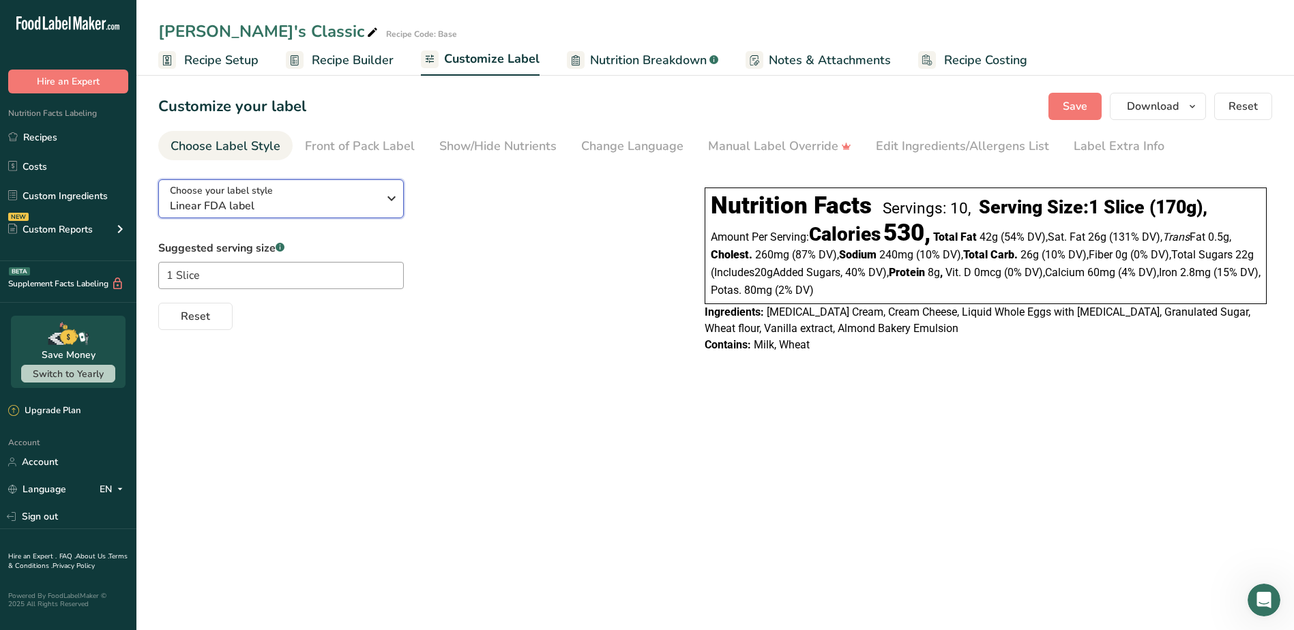
click at [321, 196] on div "Choose your label style Linear FDA label" at bounding box center [274, 198] width 208 height 31
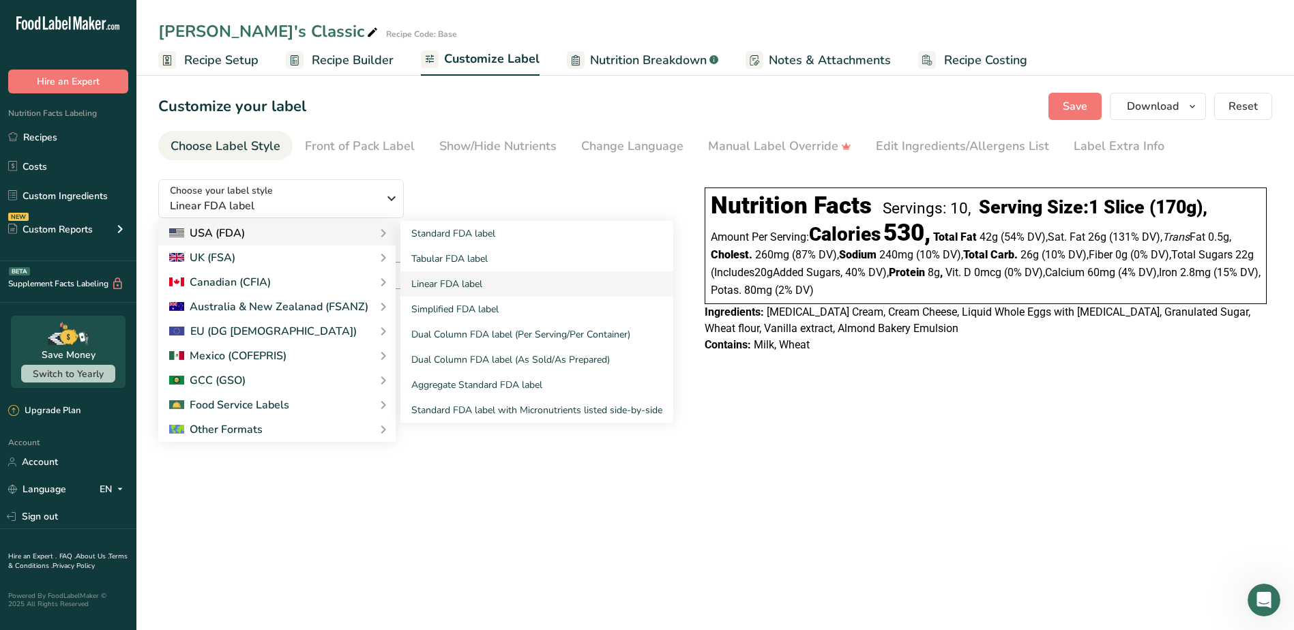
click at [379, 233] on icon at bounding box center [383, 233] width 16 height 25
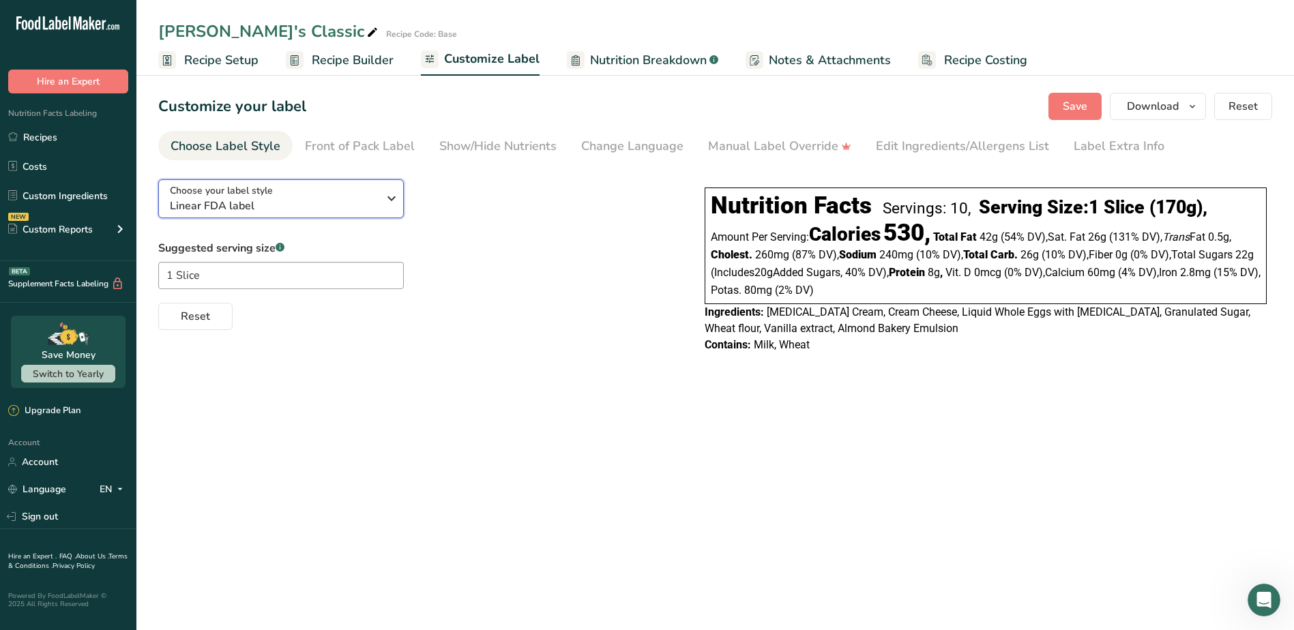
click at [346, 199] on span "Linear FDA label" at bounding box center [274, 206] width 208 height 16
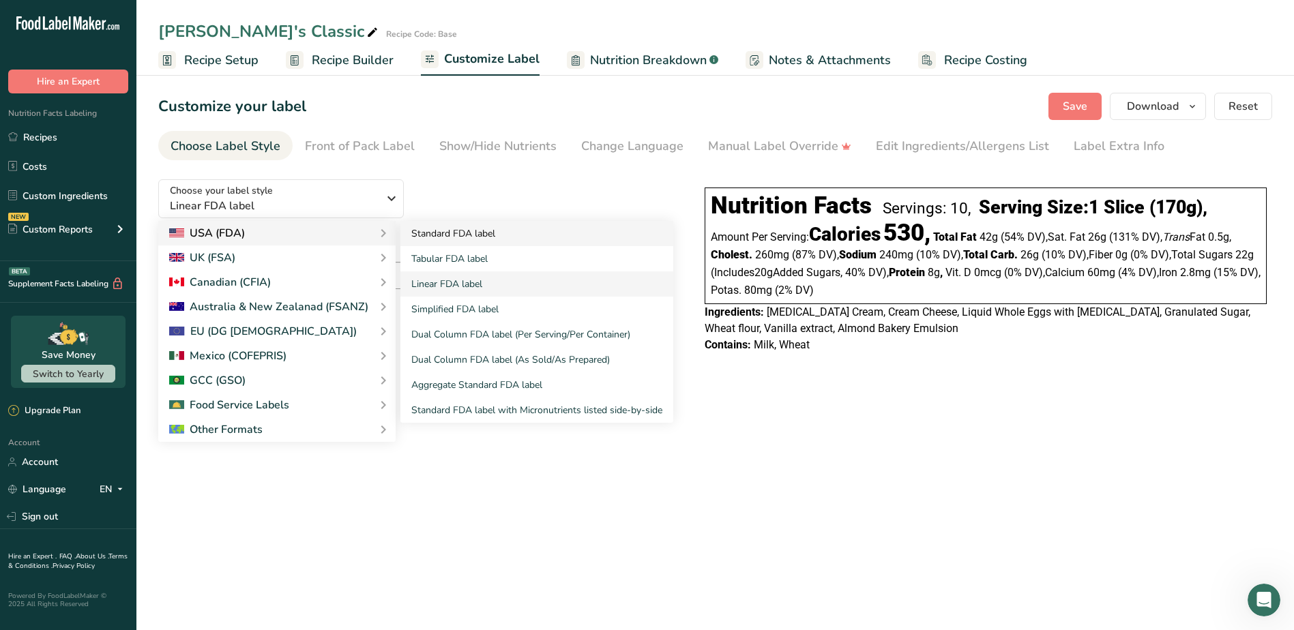
click at [475, 233] on link "Standard FDA label" at bounding box center [536, 233] width 273 height 25
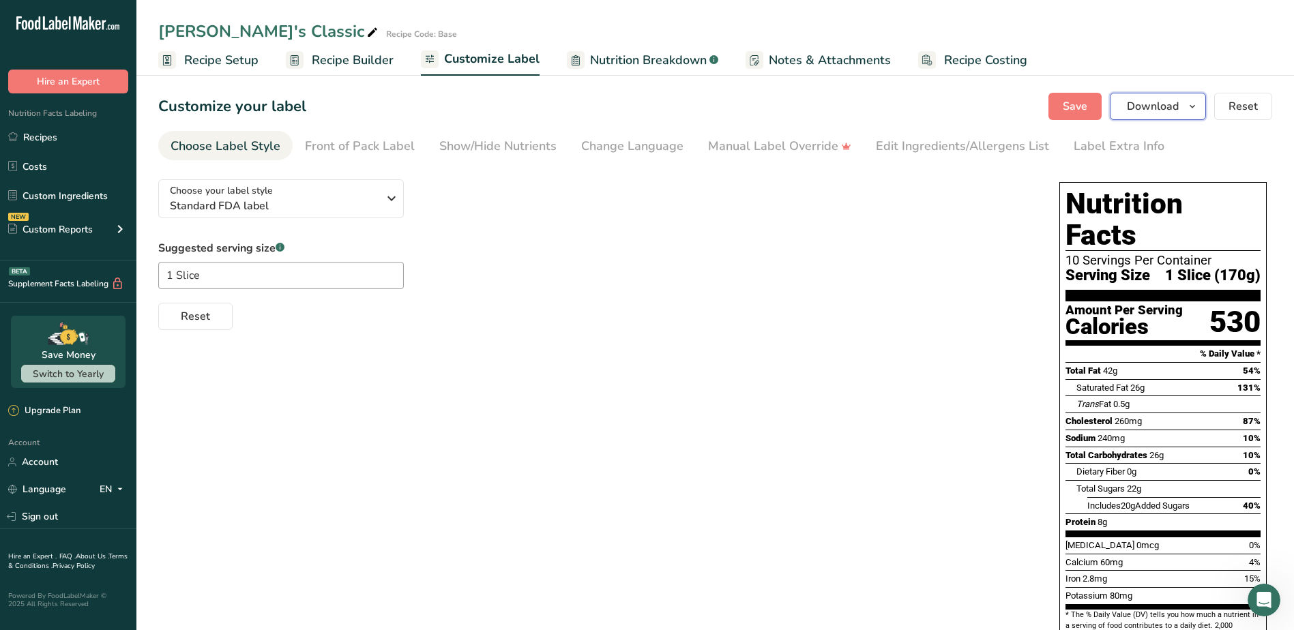
click at [1185, 103] on span "button" at bounding box center [1192, 106] width 16 height 16
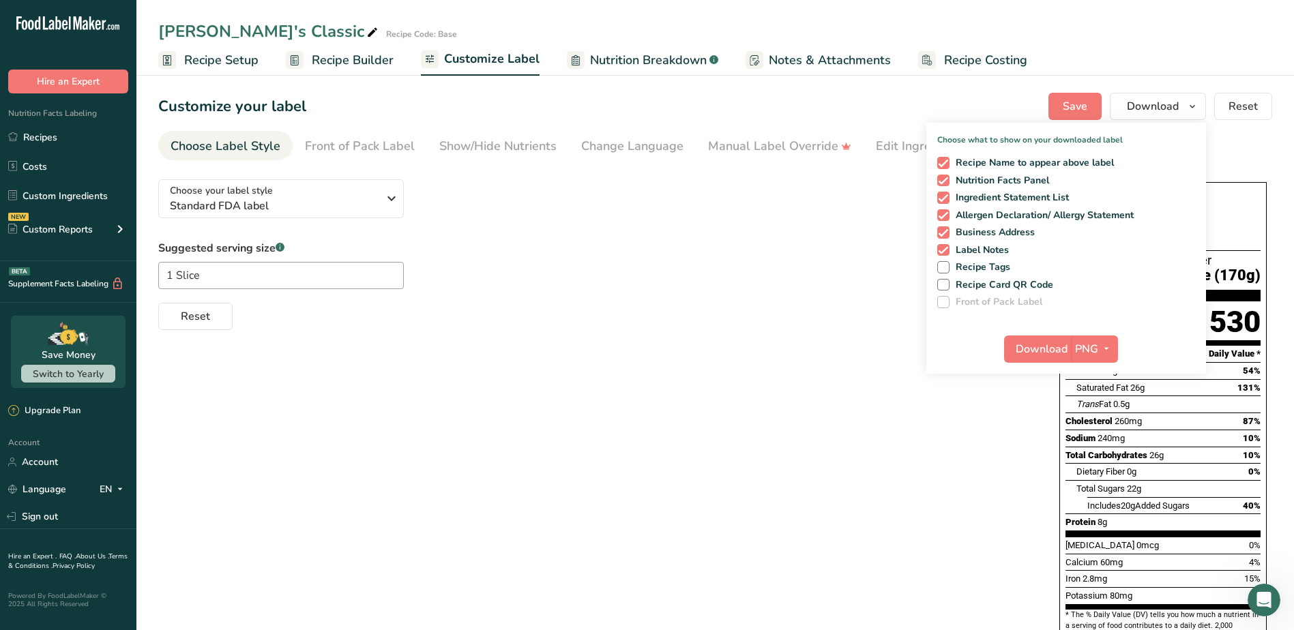
click at [788, 350] on div "Choose your label style Standard FDA label USA (FDA) Standard FDA label Tabular…" at bounding box center [715, 448] width 1114 height 561
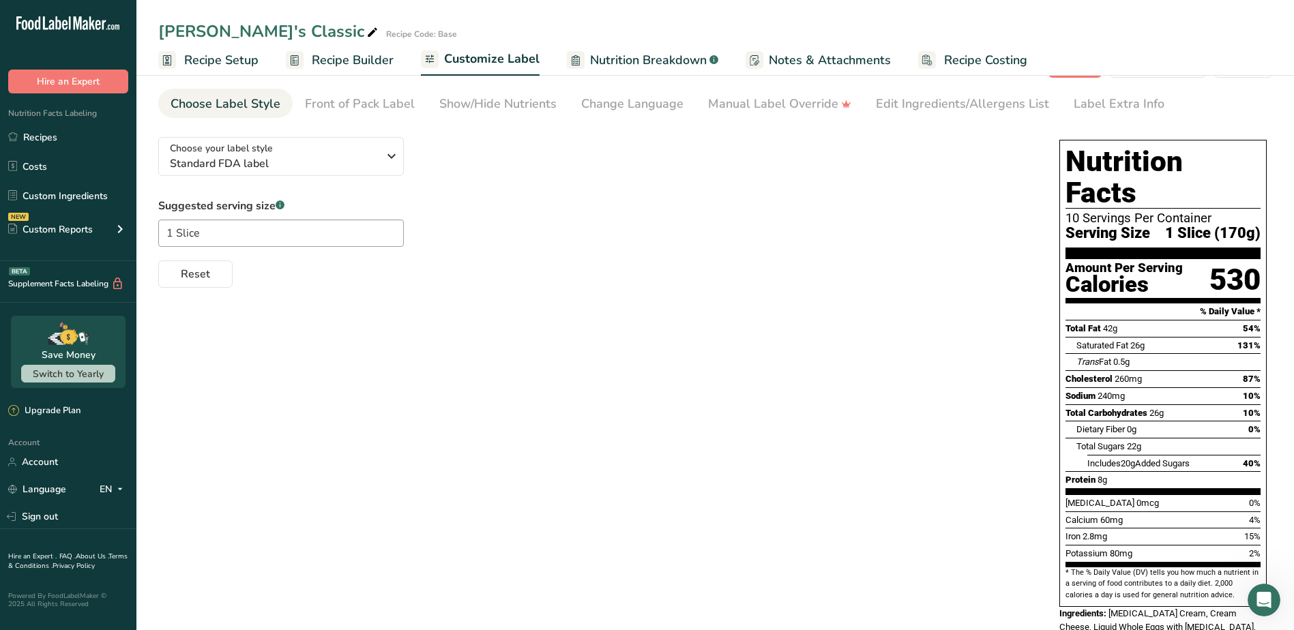
scroll to position [91, 0]
